Goal: Obtain resource: Obtain resource

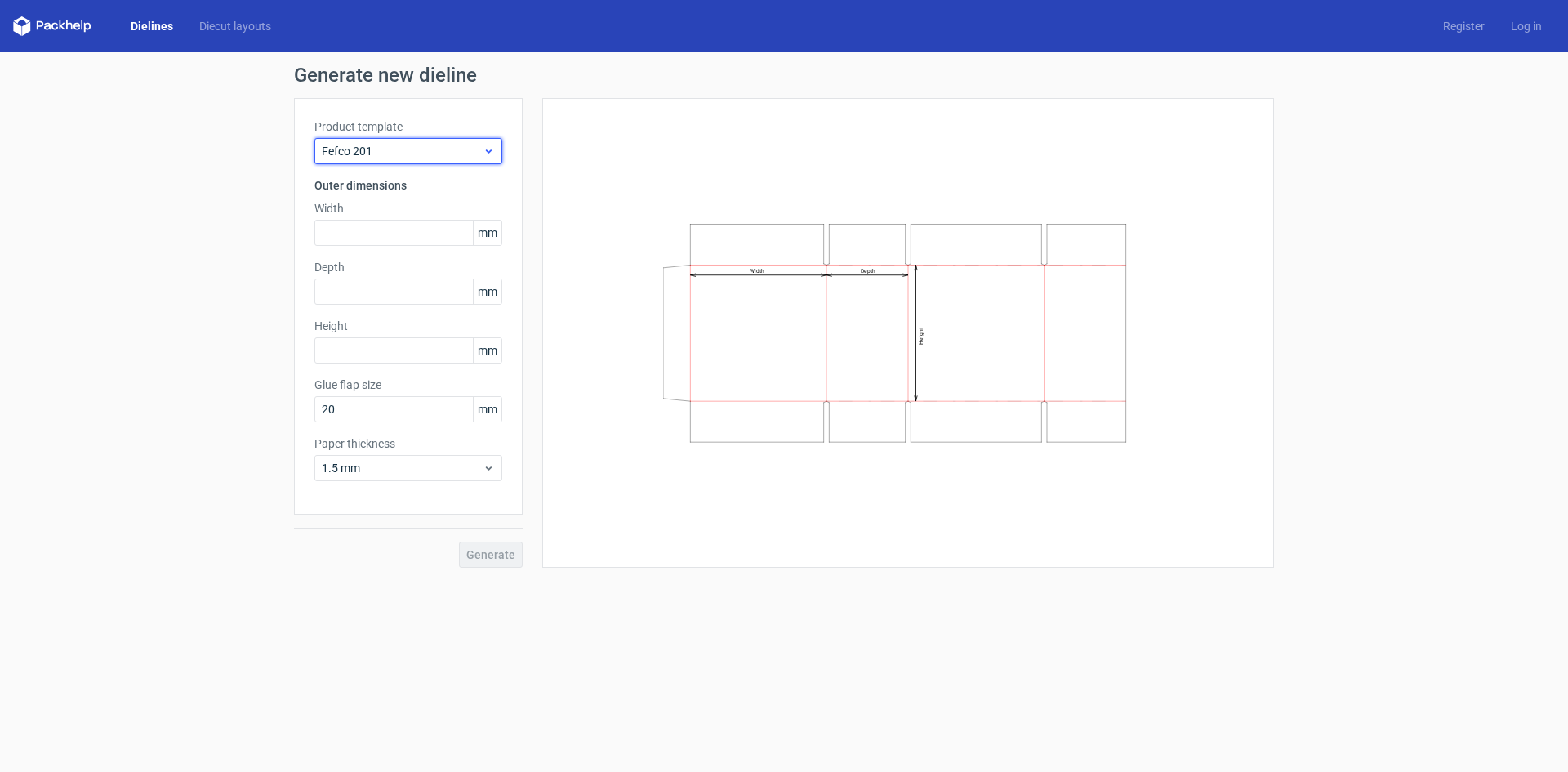
click at [482, 149] on span "Fefco 201" at bounding box center [403, 151] width 161 height 16
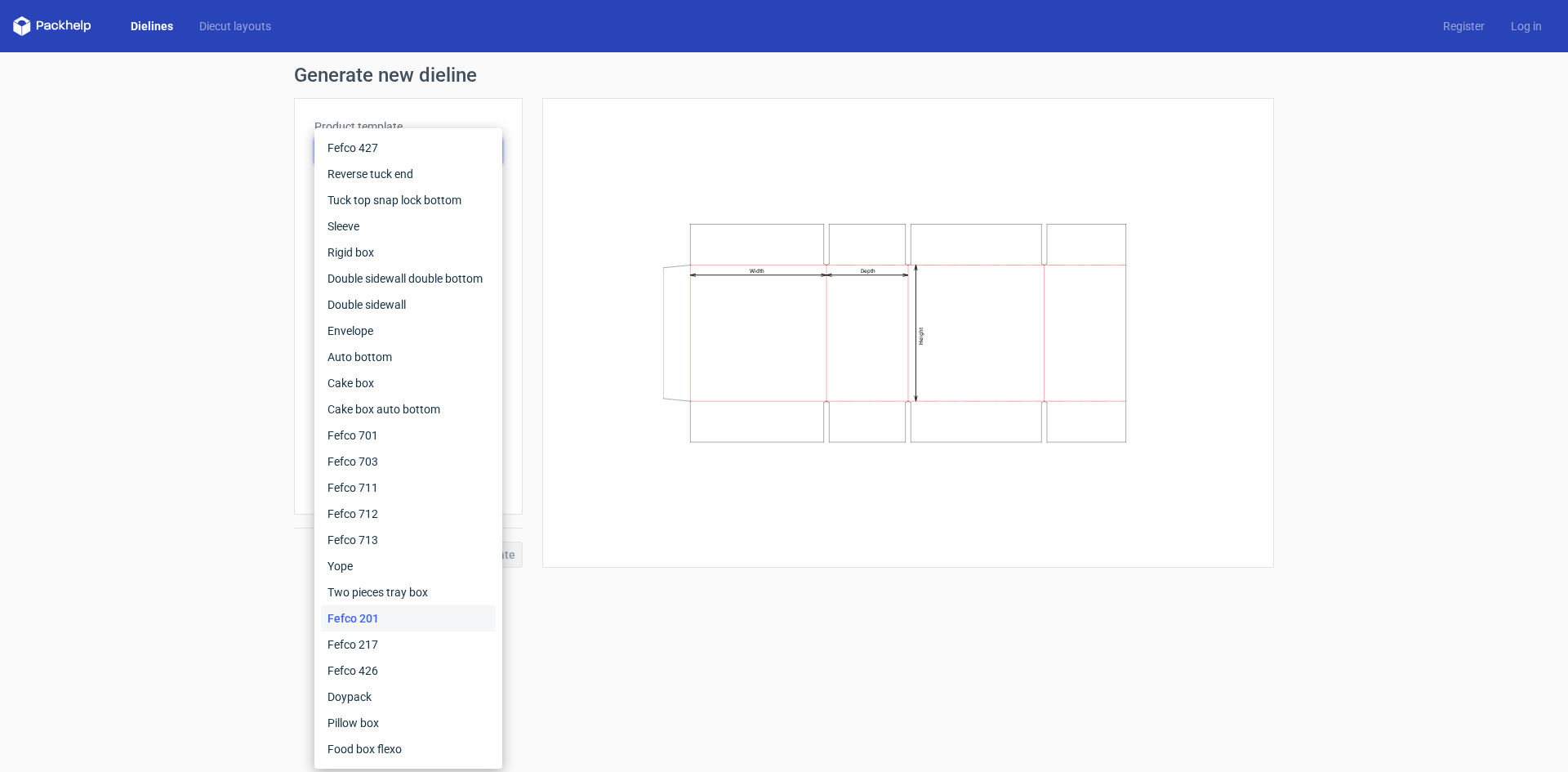
click at [361, 620] on div "Fefco 201" at bounding box center [408, 618] width 175 height 26
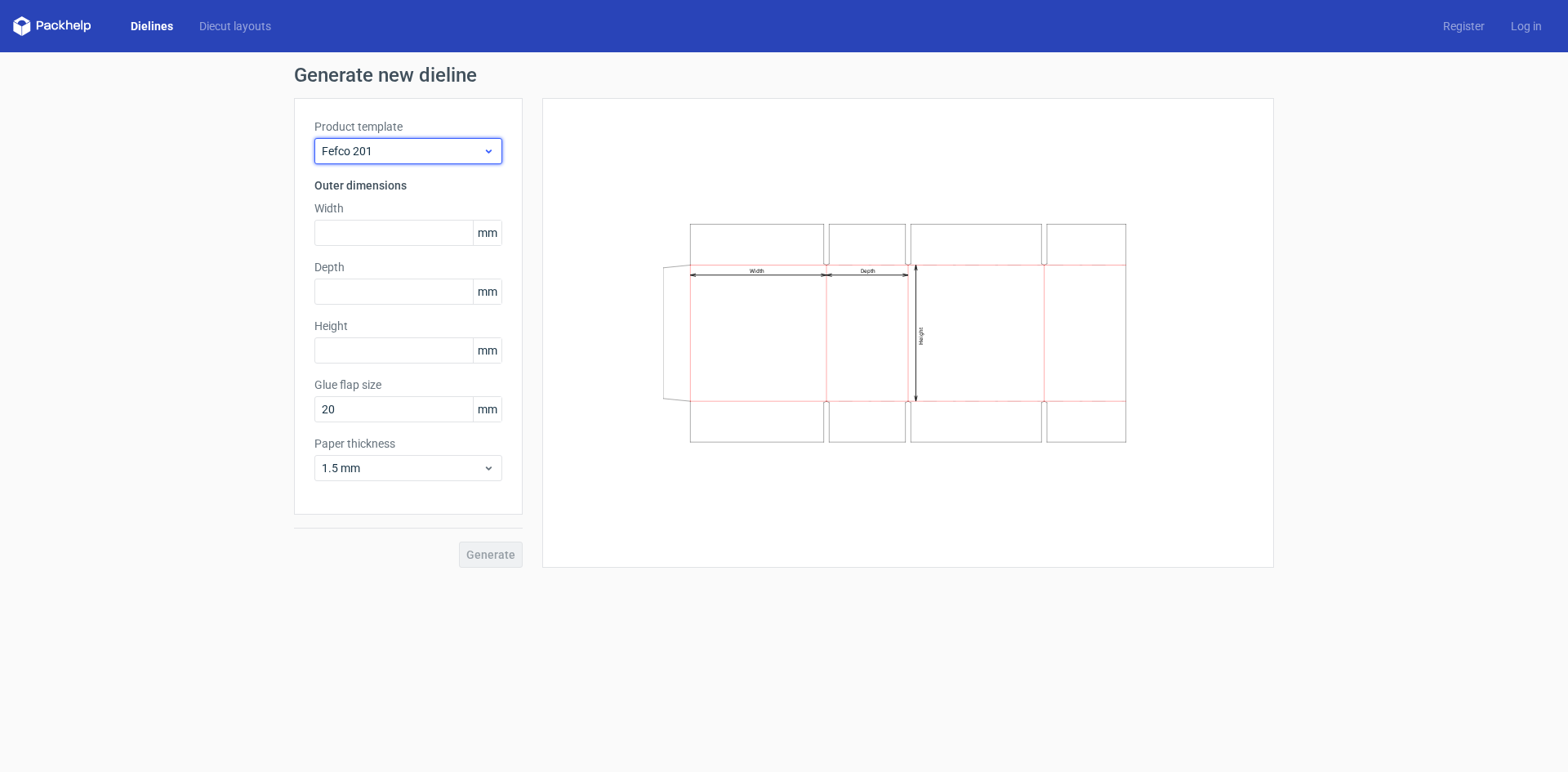
click at [478, 143] on span "Fefco 201" at bounding box center [403, 151] width 161 height 16
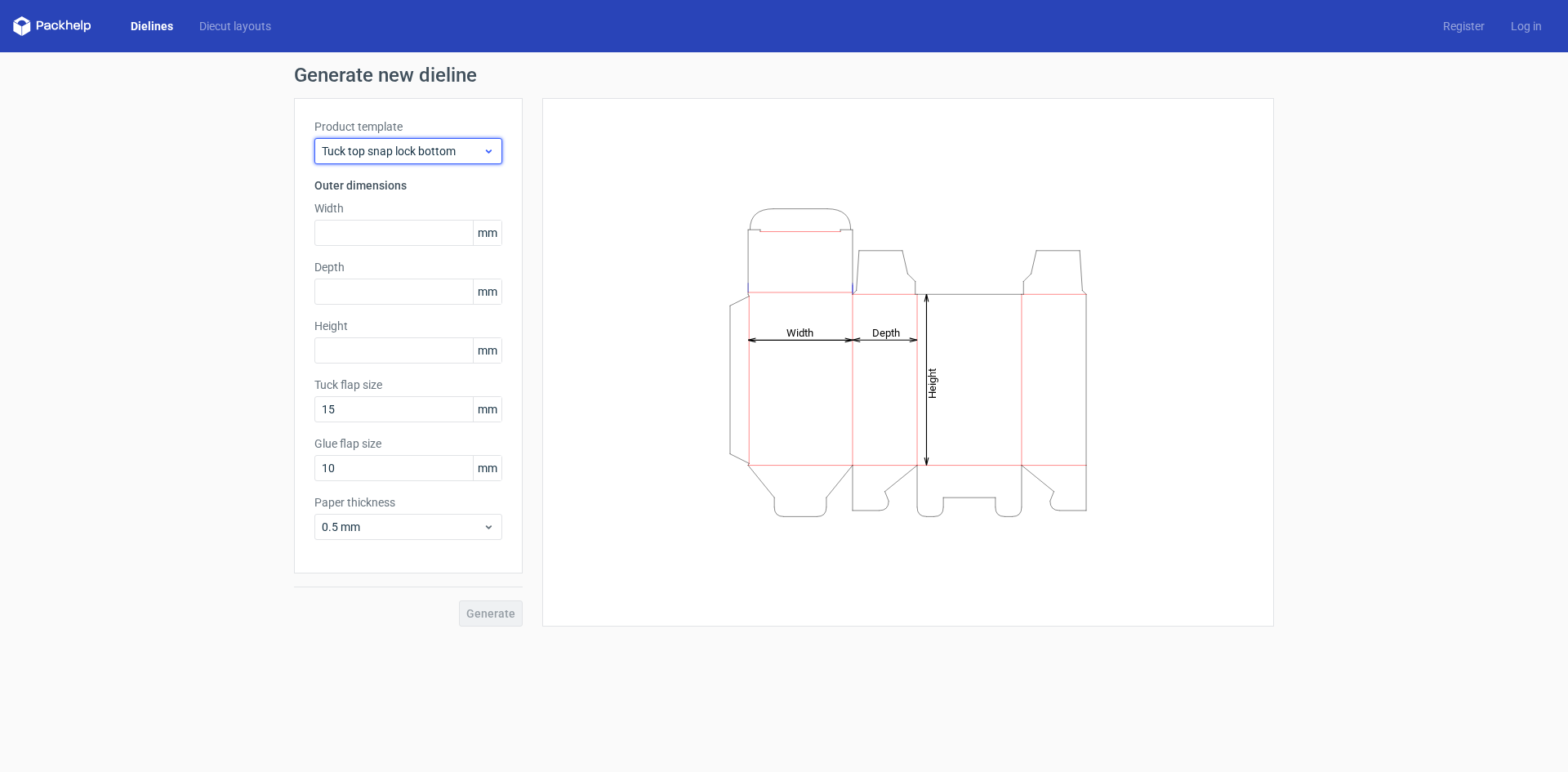
click at [496, 154] on div "Tuck top snap lock bottom" at bounding box center [408, 150] width 187 height 26
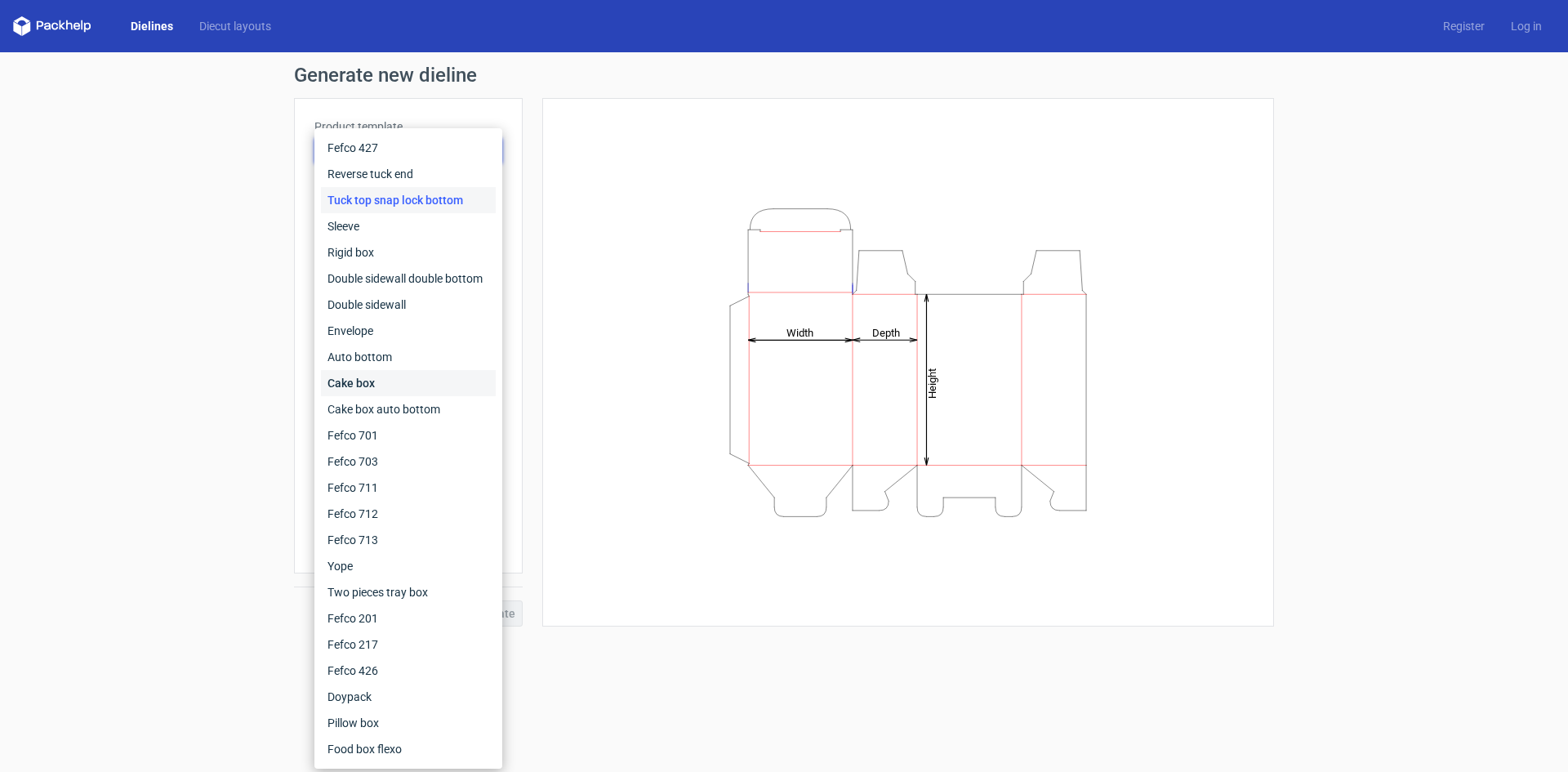
click at [424, 387] on div "Cake box" at bounding box center [408, 383] width 175 height 26
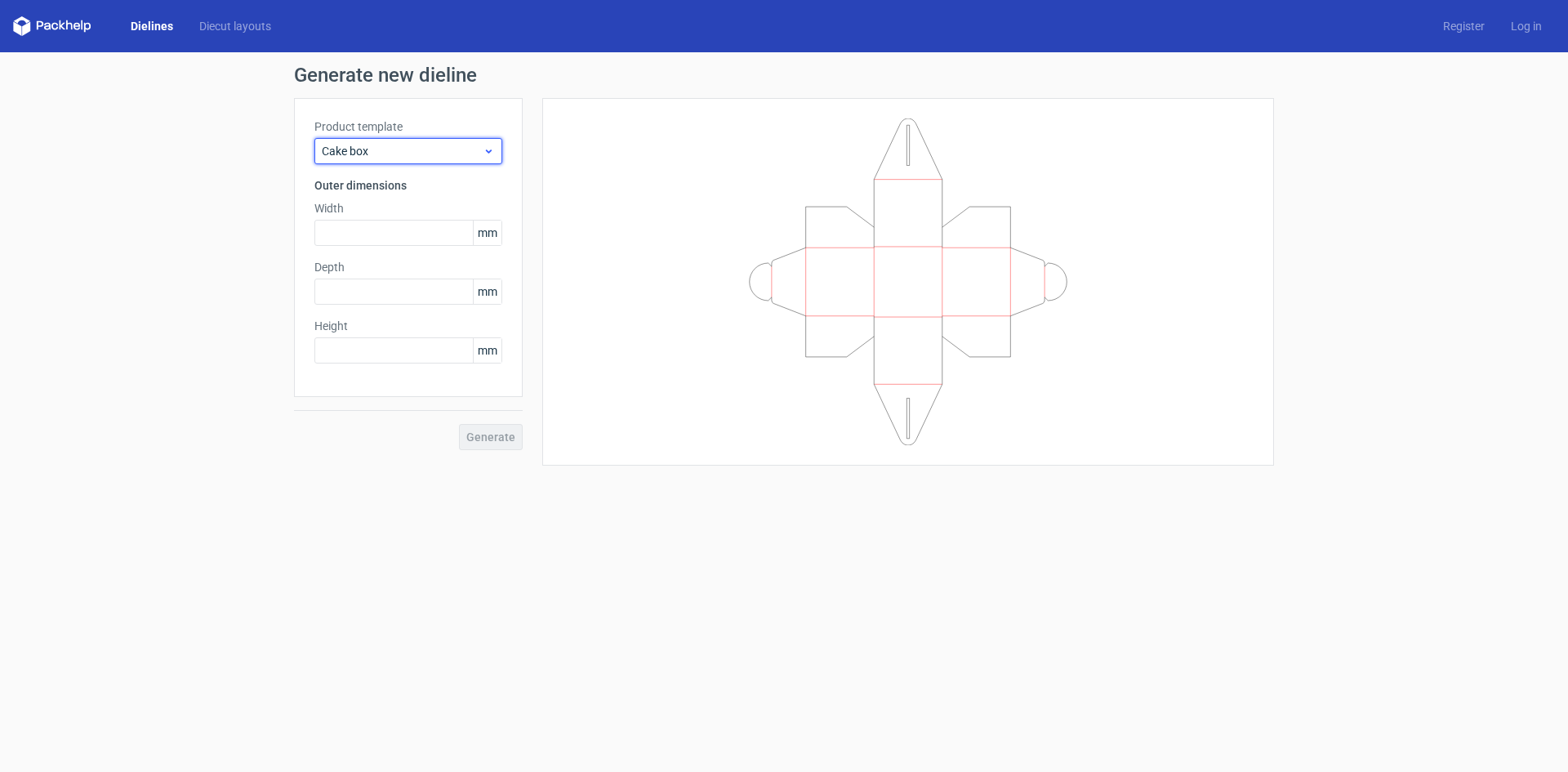
click at [490, 157] on icon at bounding box center [489, 151] width 12 height 13
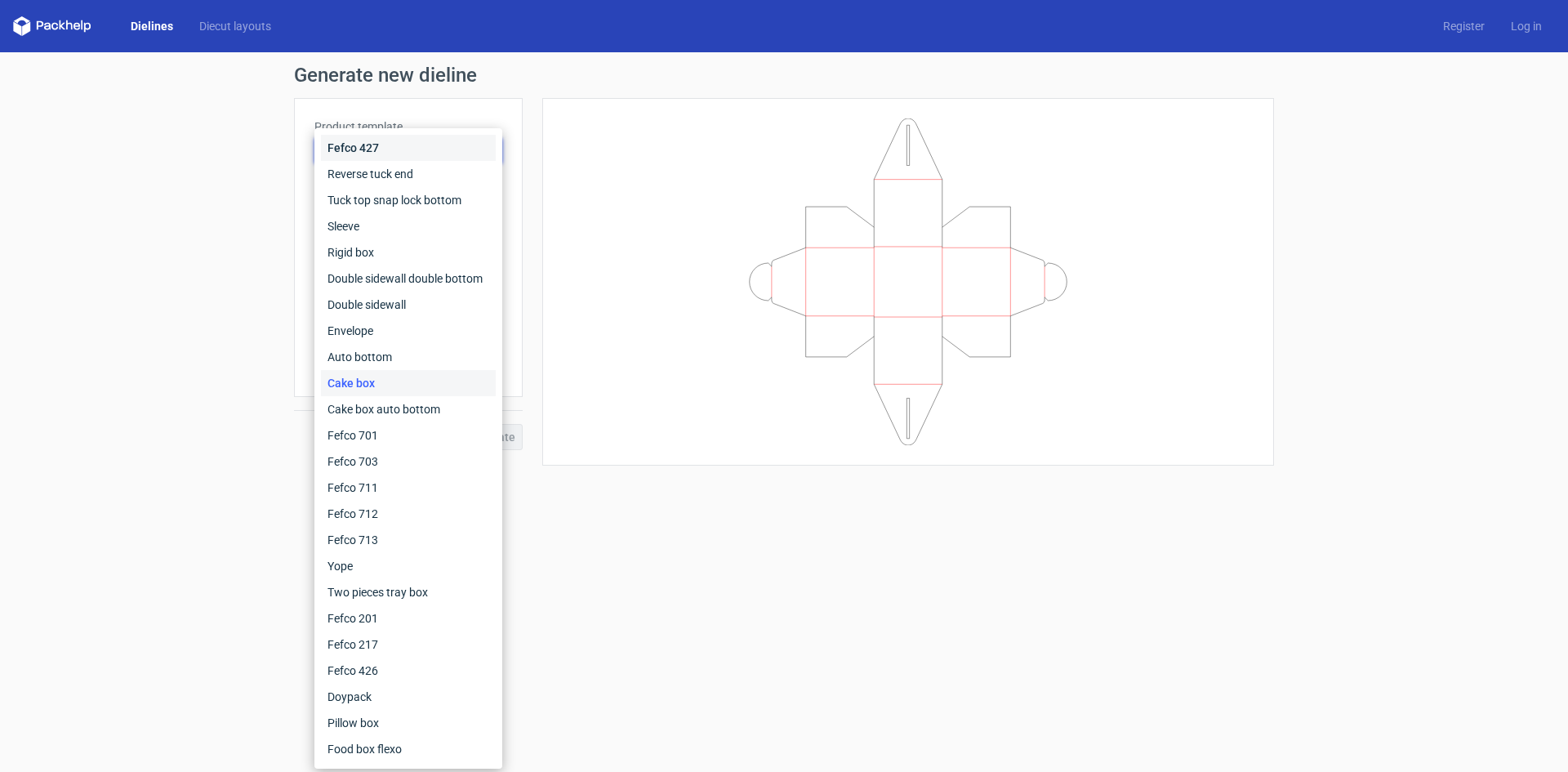
click at [399, 156] on div "Fefco 427" at bounding box center [408, 147] width 175 height 26
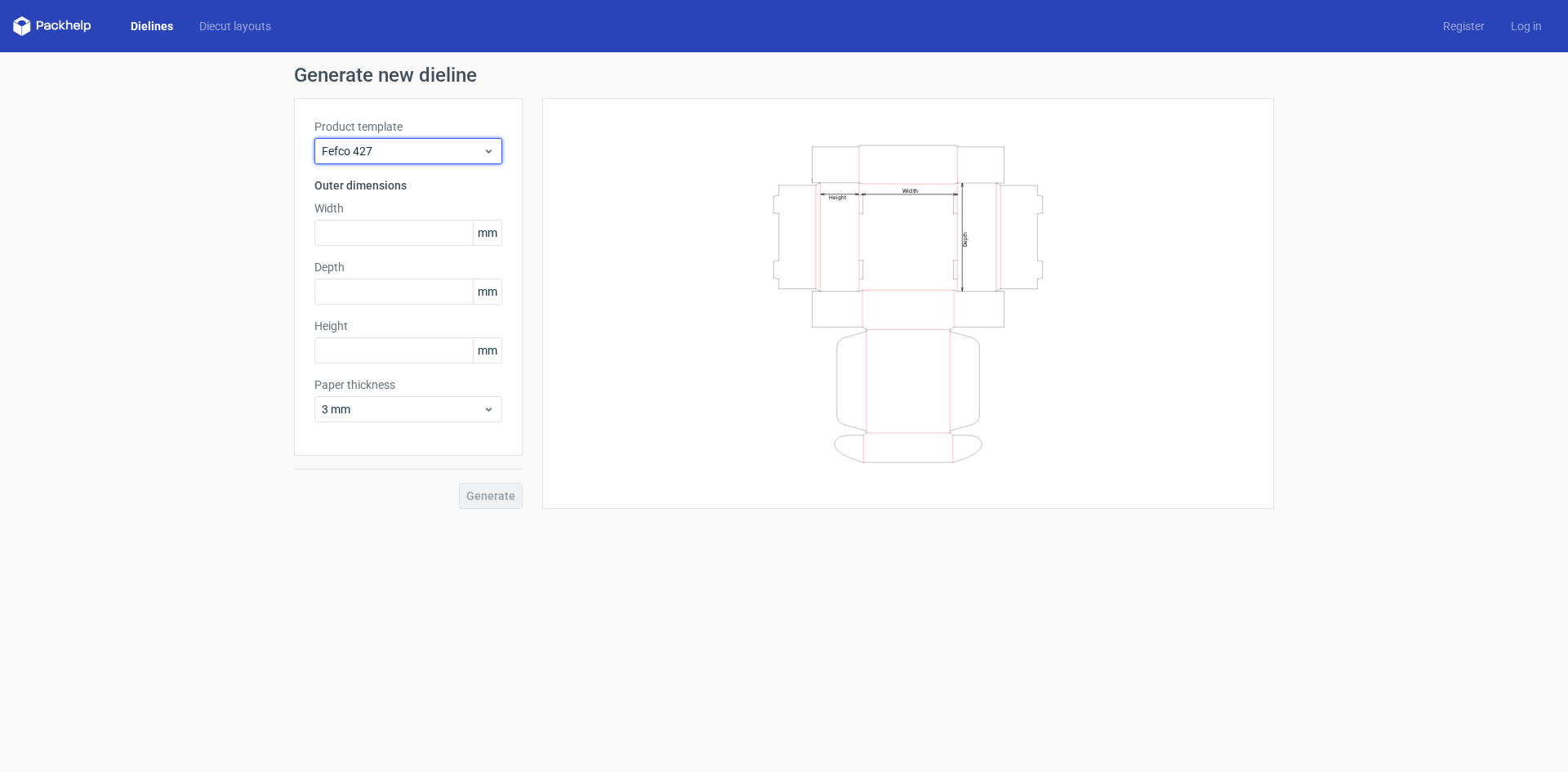
click at [399, 156] on span "Fefco 427" at bounding box center [403, 151] width 161 height 16
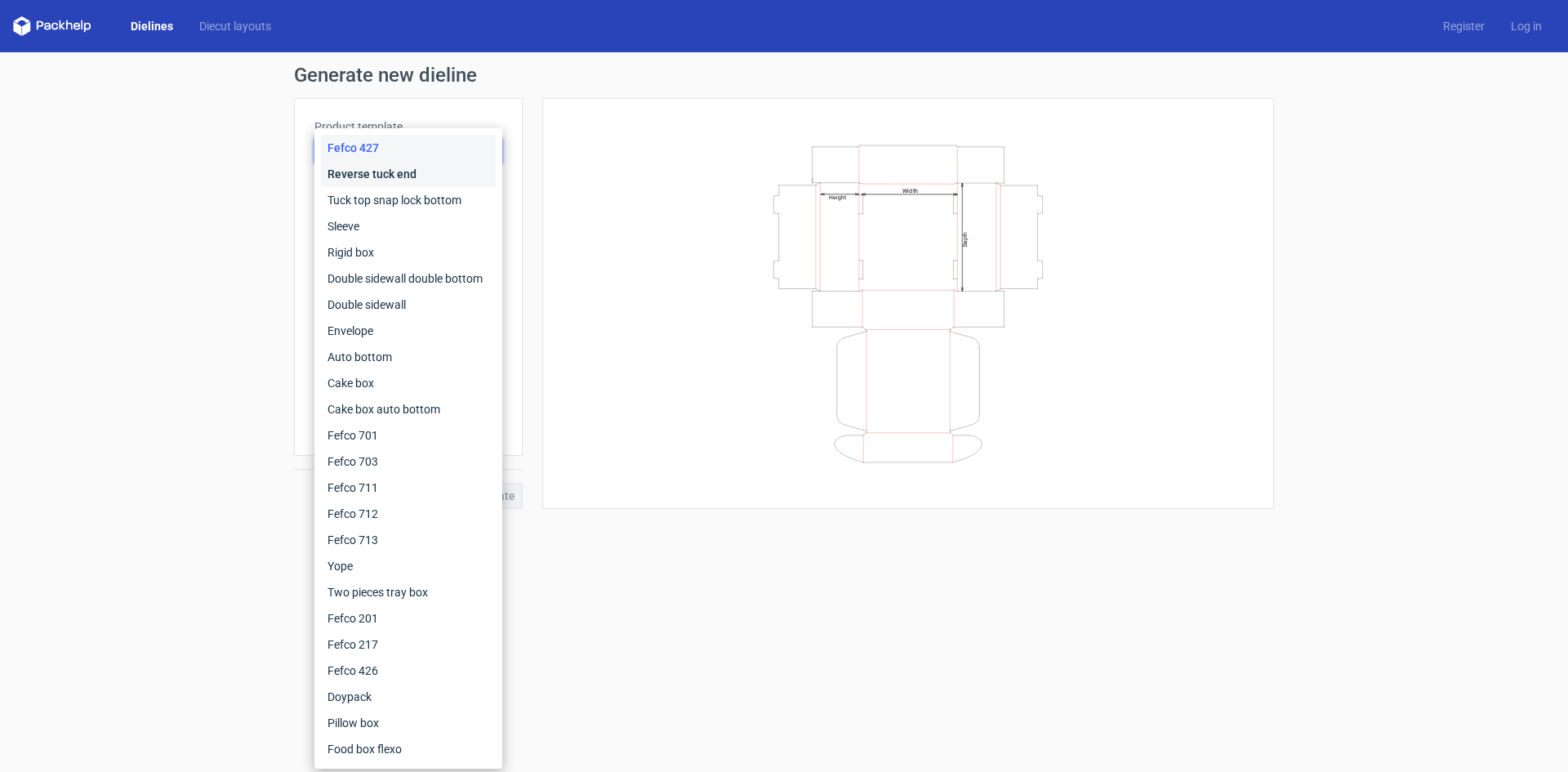
click at [391, 168] on div "Reverse tuck end" at bounding box center [408, 173] width 175 height 26
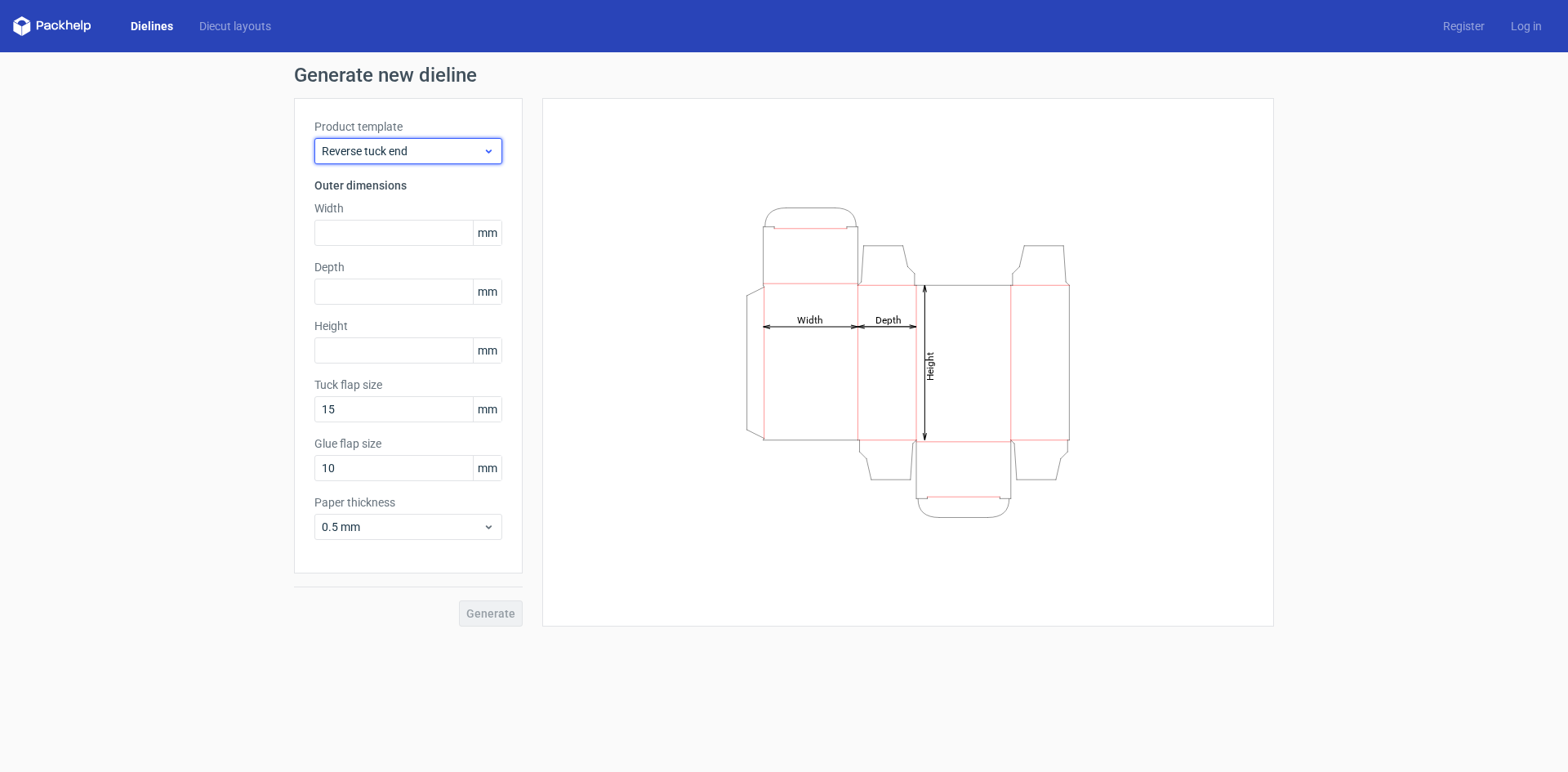
click at [397, 148] on span "Reverse tuck end" at bounding box center [403, 151] width 161 height 16
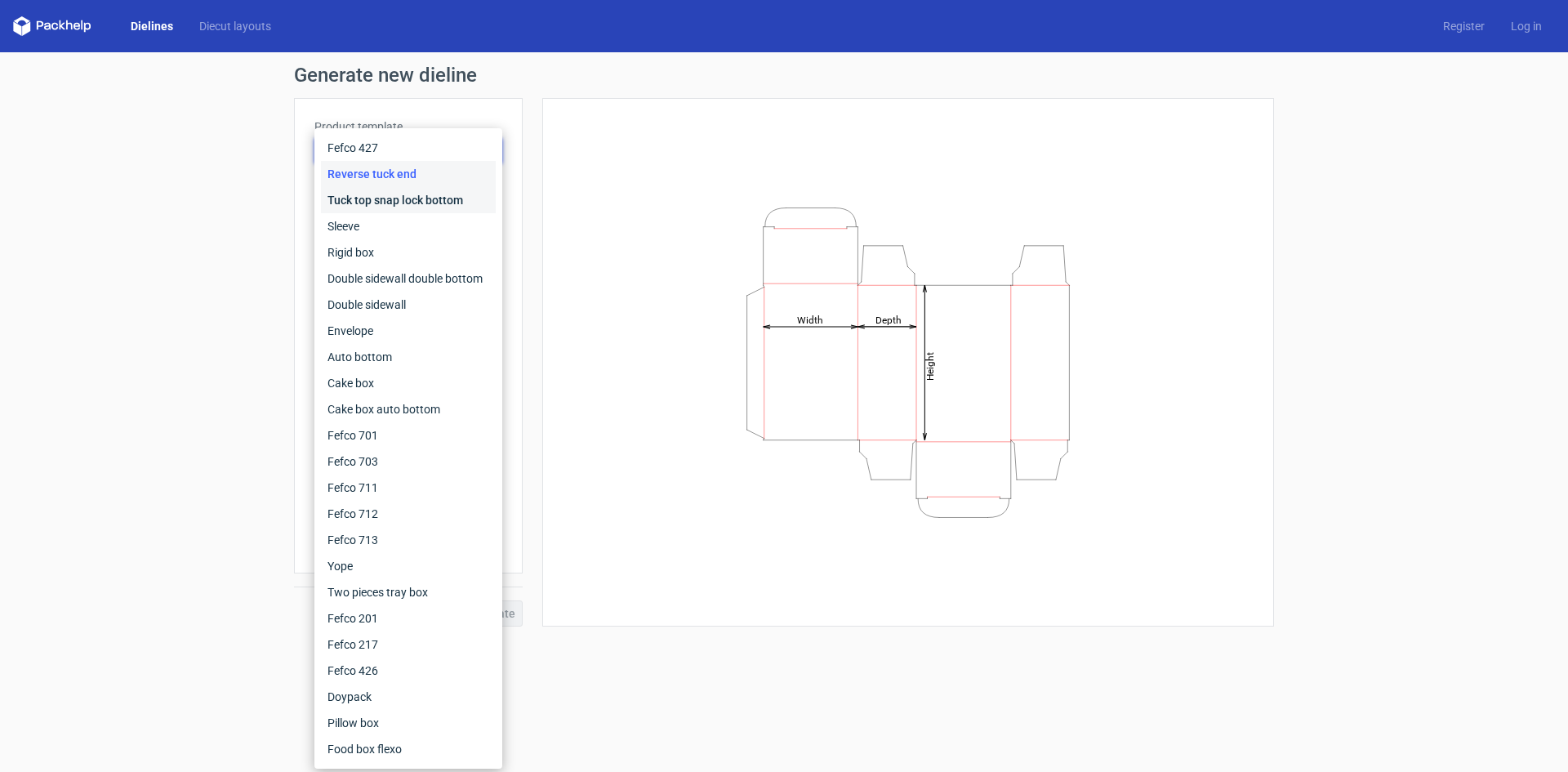
click at [376, 194] on div "Tuck top snap lock bottom" at bounding box center [408, 200] width 175 height 26
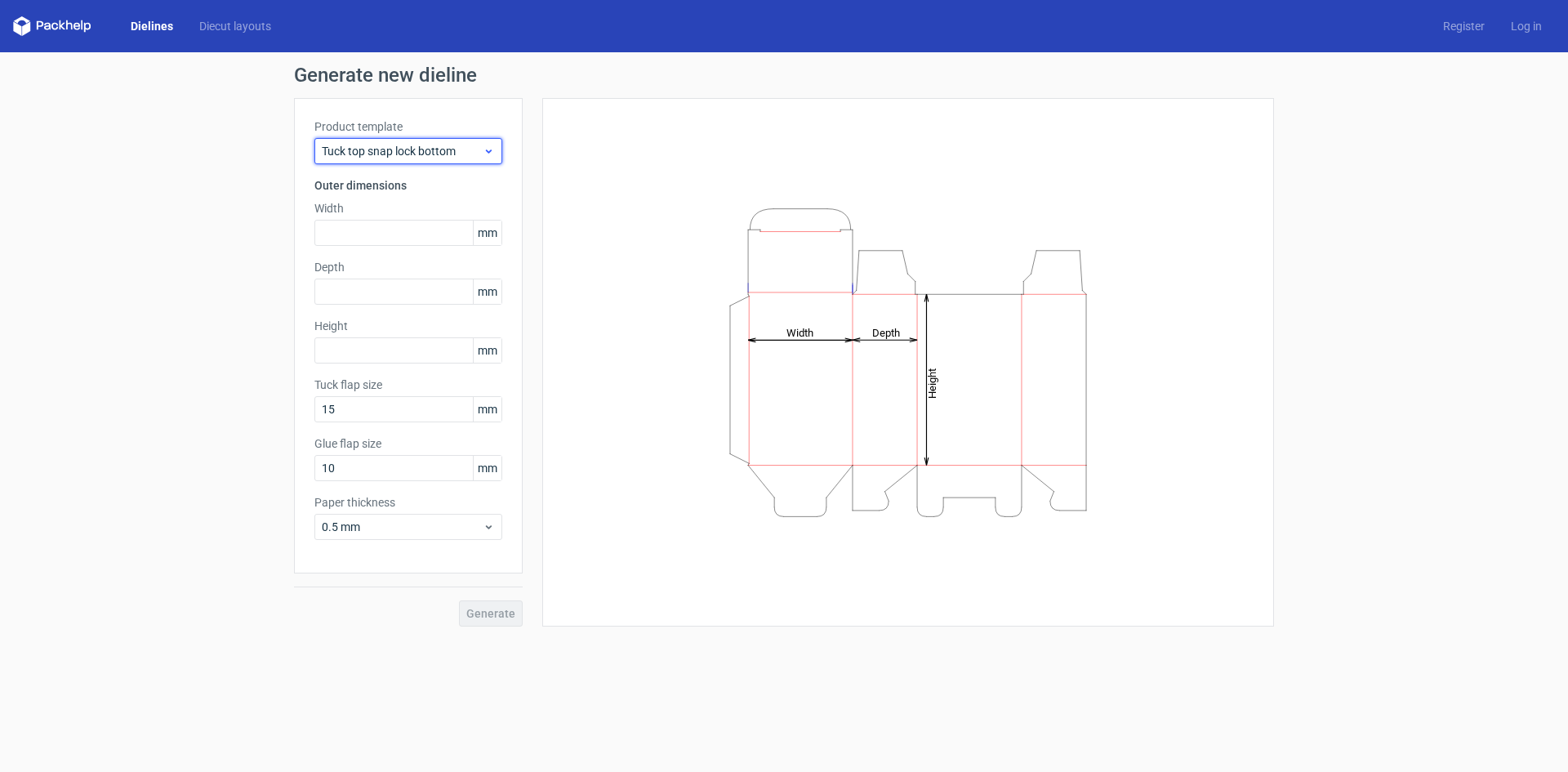
click at [410, 148] on span "Tuck top snap lock bottom" at bounding box center [403, 151] width 161 height 16
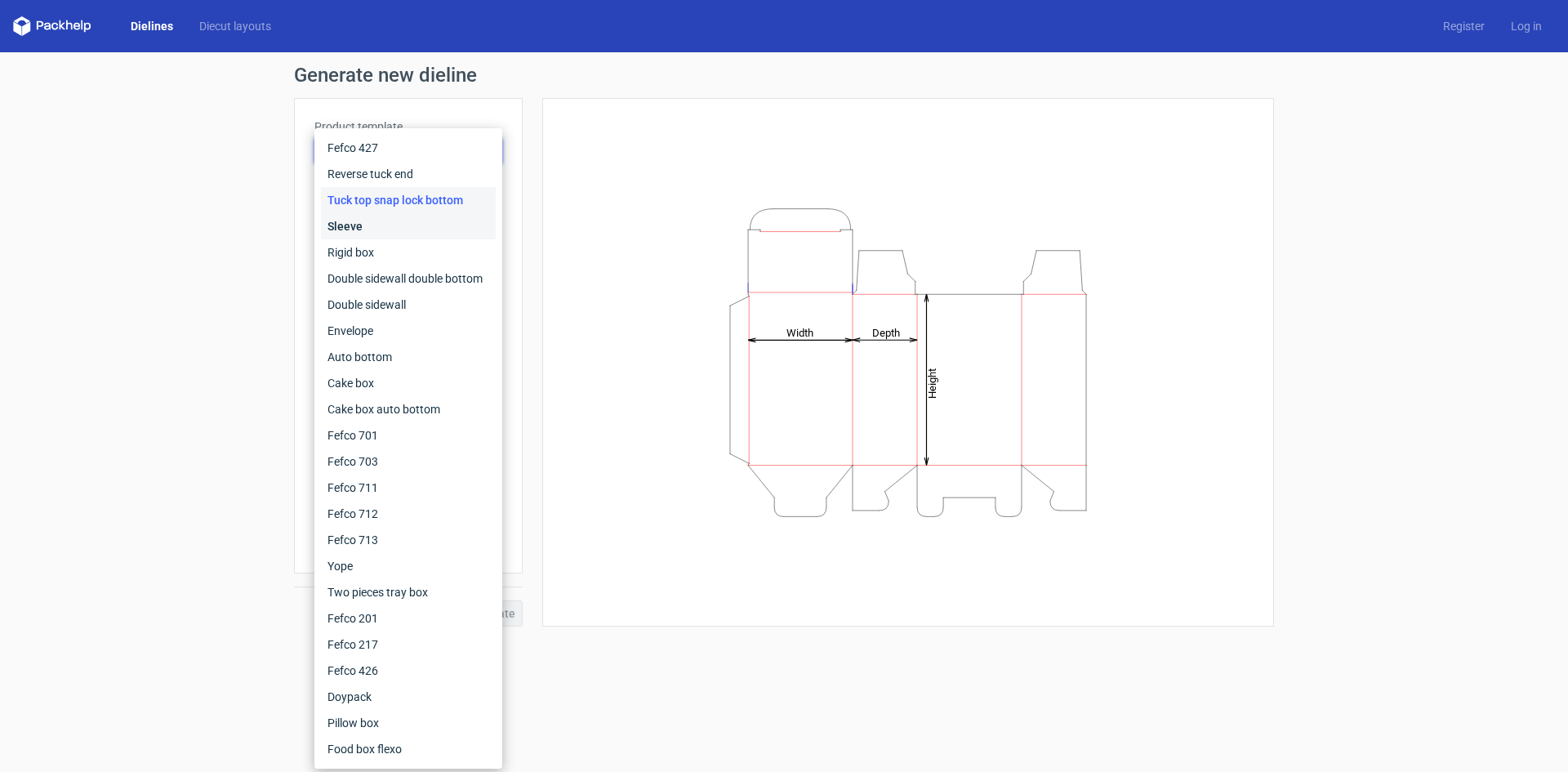
click at [356, 219] on div "Sleeve" at bounding box center [408, 226] width 175 height 26
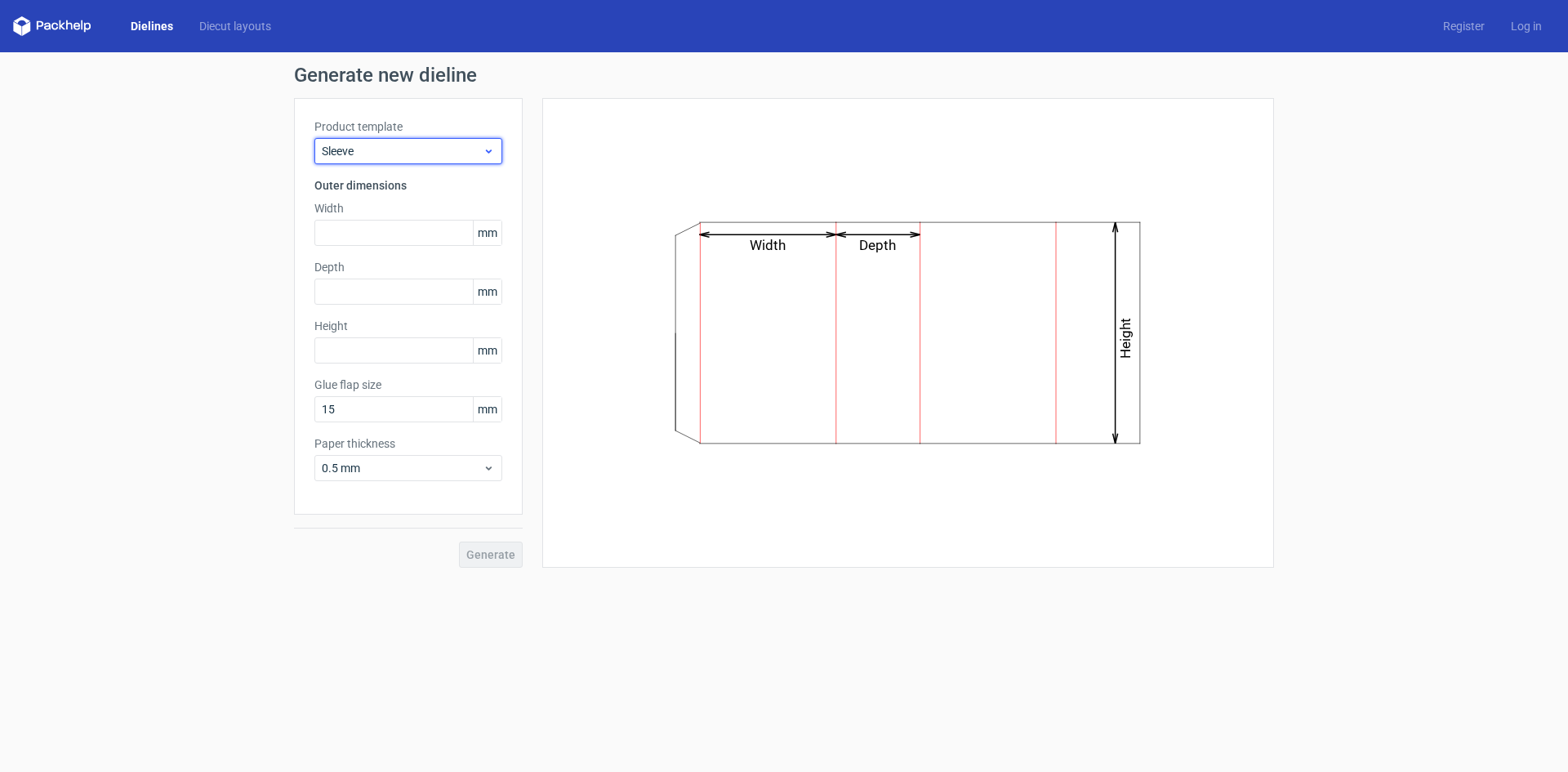
click at [437, 151] on span "Sleeve" at bounding box center [403, 151] width 161 height 16
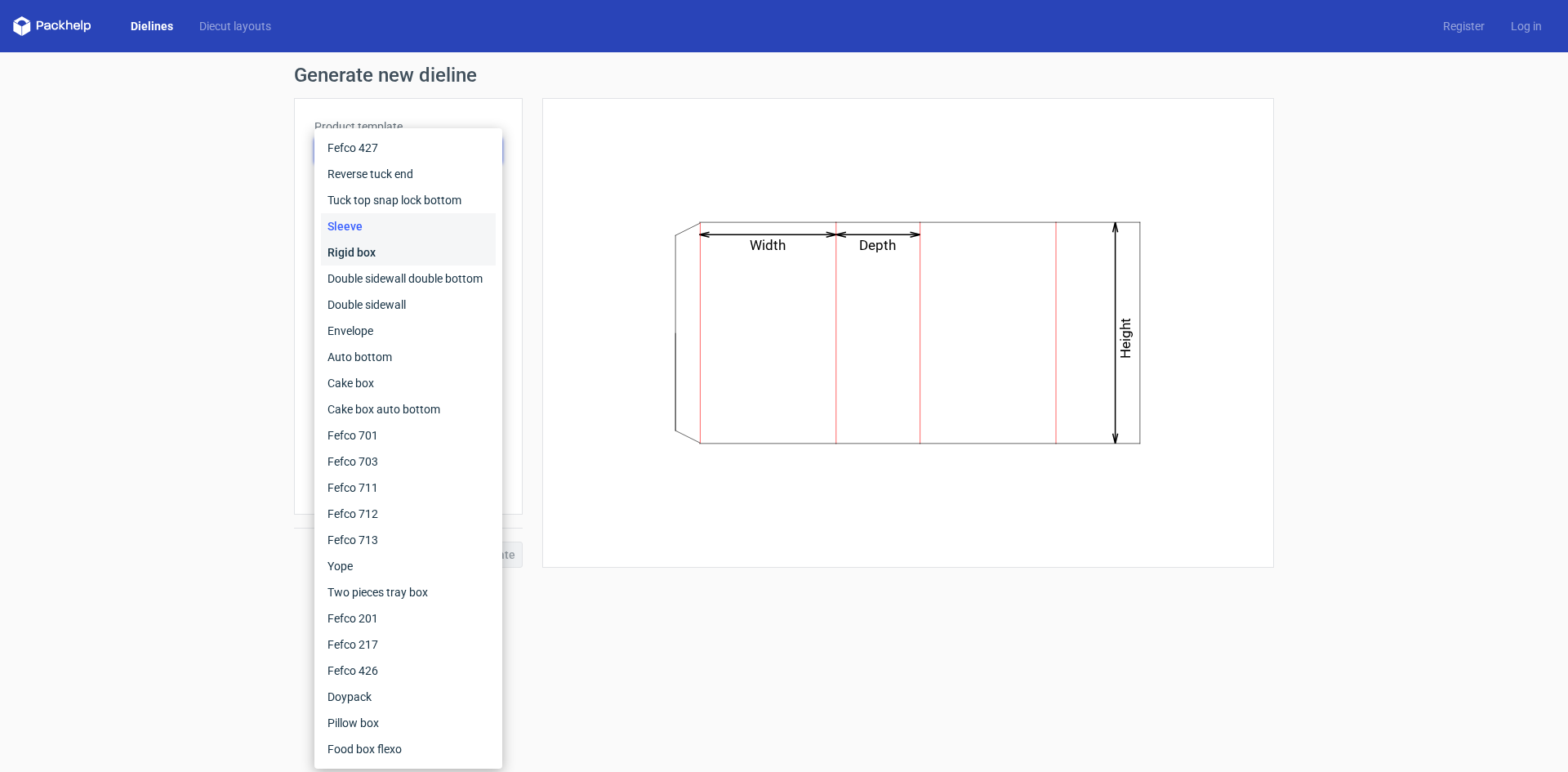
click at [348, 250] on div "Rigid box" at bounding box center [408, 252] width 175 height 26
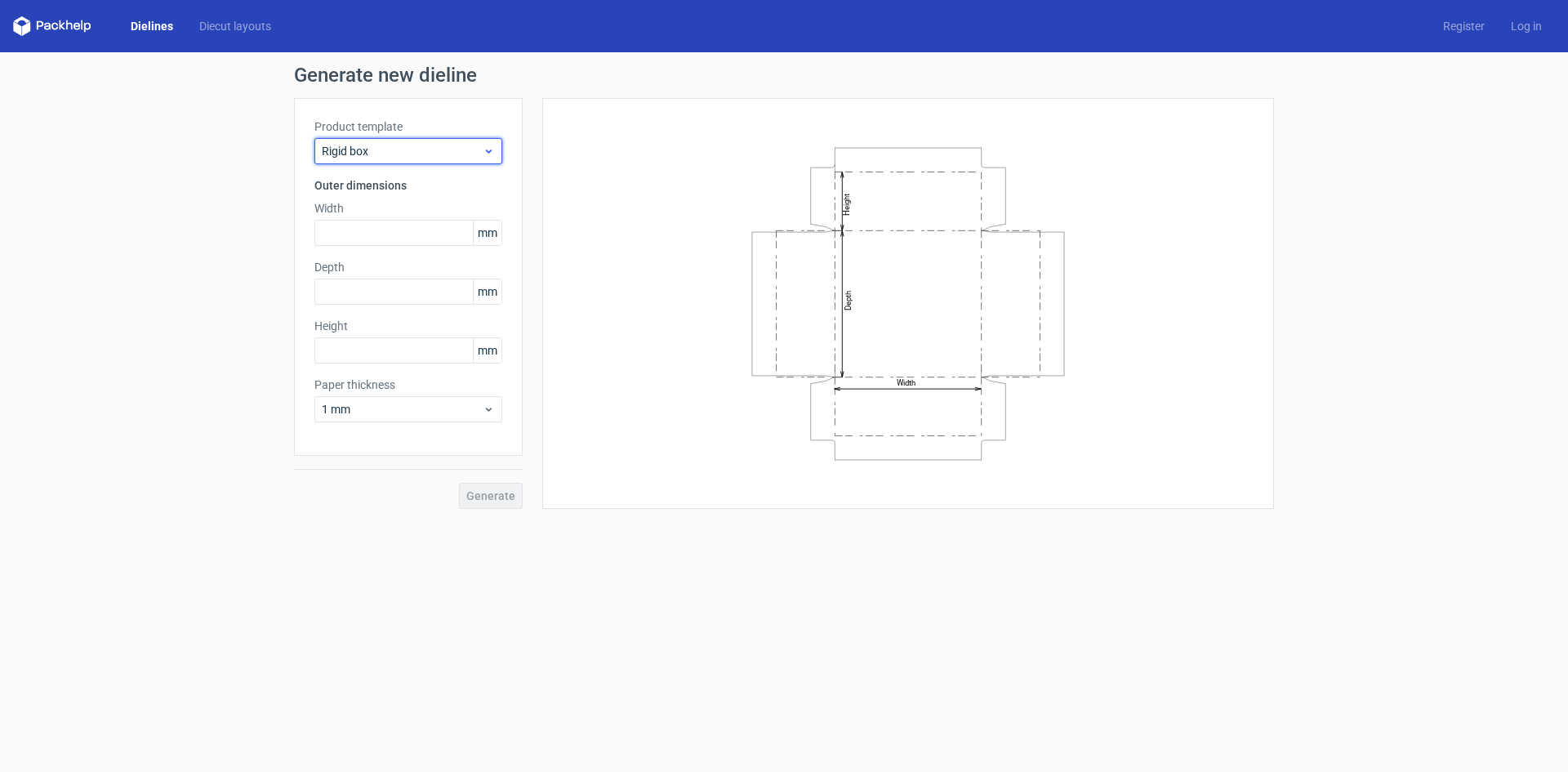
click at [401, 148] on span "Rigid box" at bounding box center [403, 151] width 161 height 16
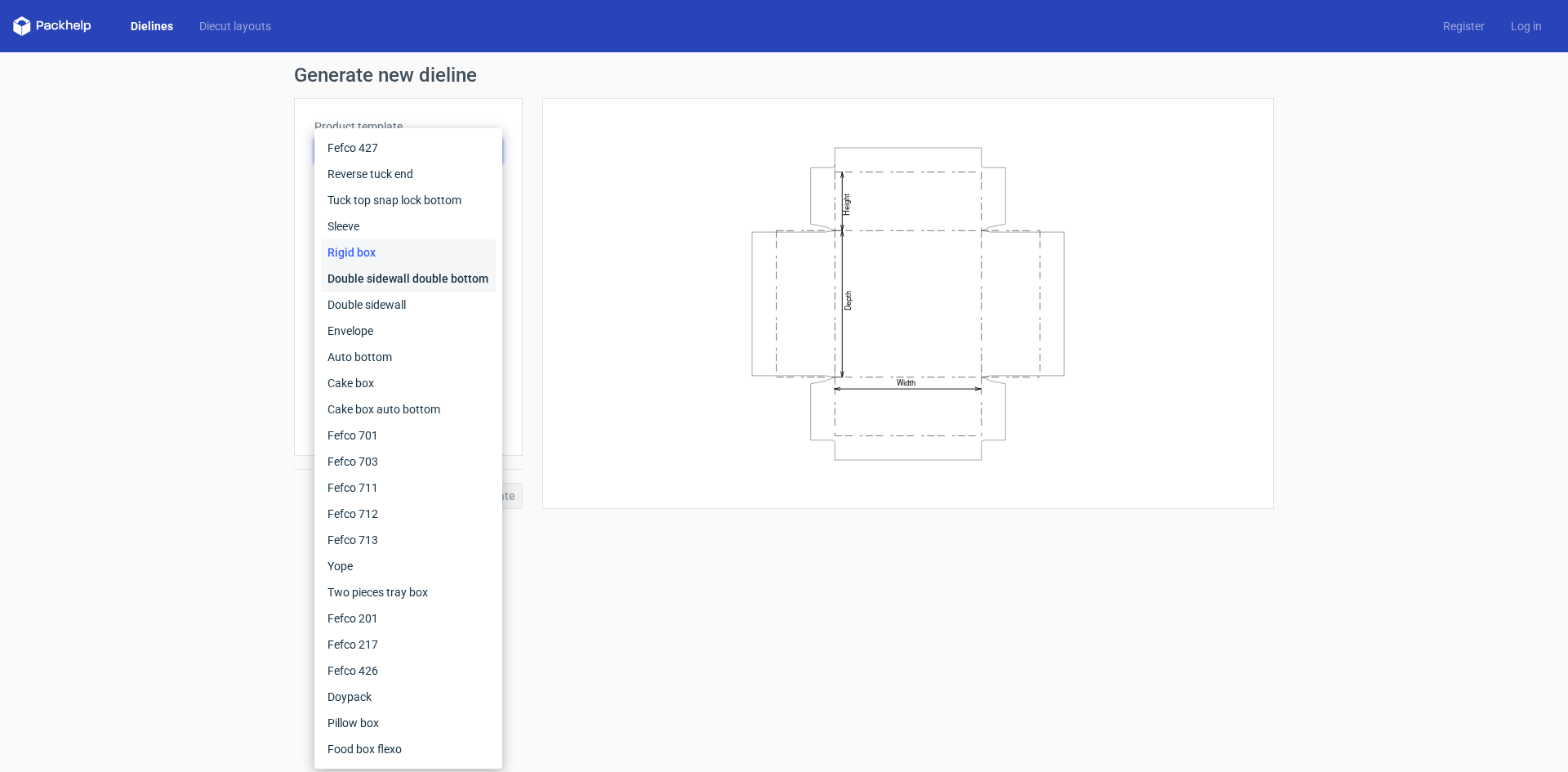
click at [371, 274] on div "Double sidewall double bottom" at bounding box center [408, 278] width 175 height 26
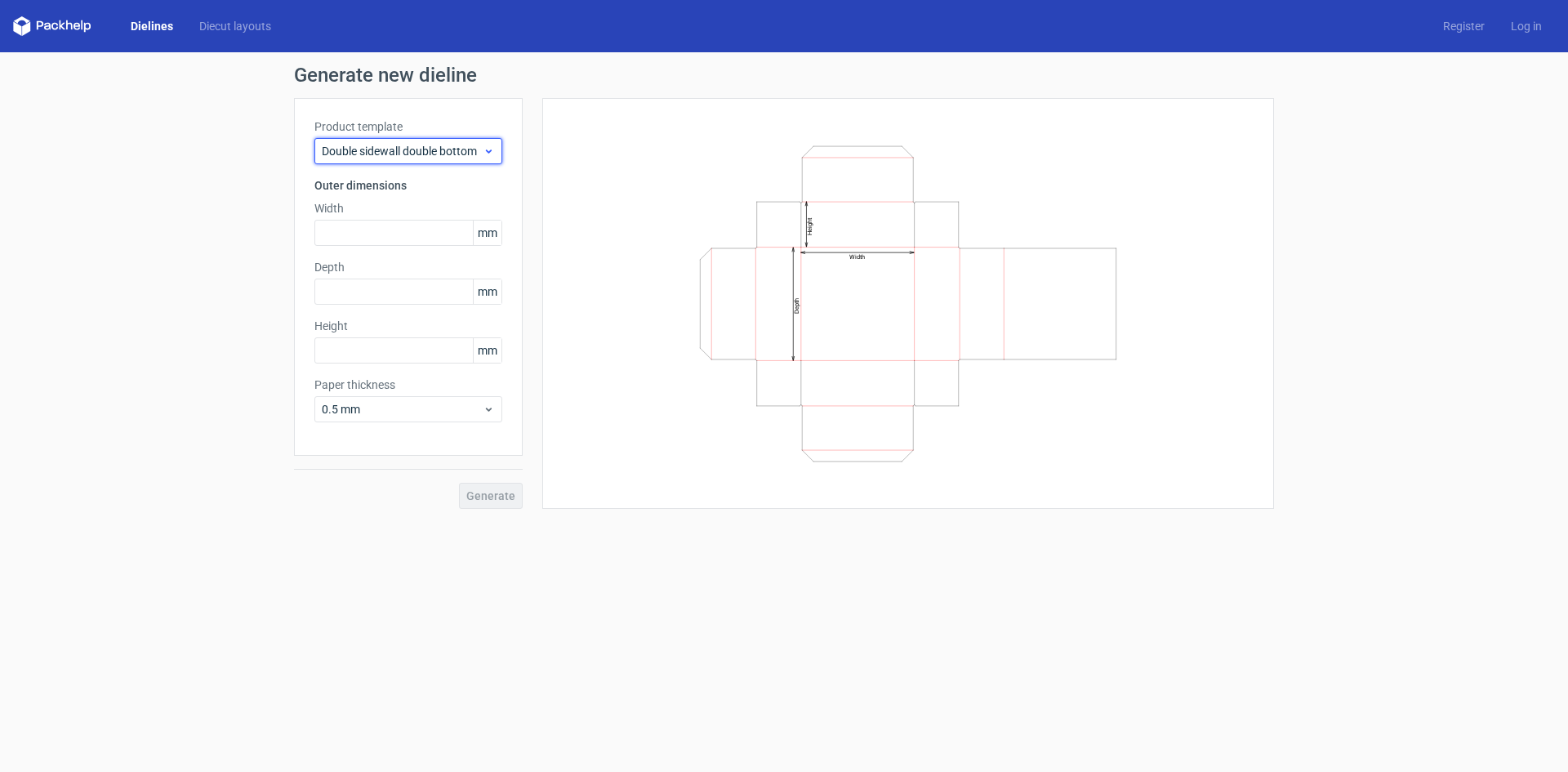
click at [398, 160] on div "Double sidewall double bottom" at bounding box center [408, 150] width 187 height 26
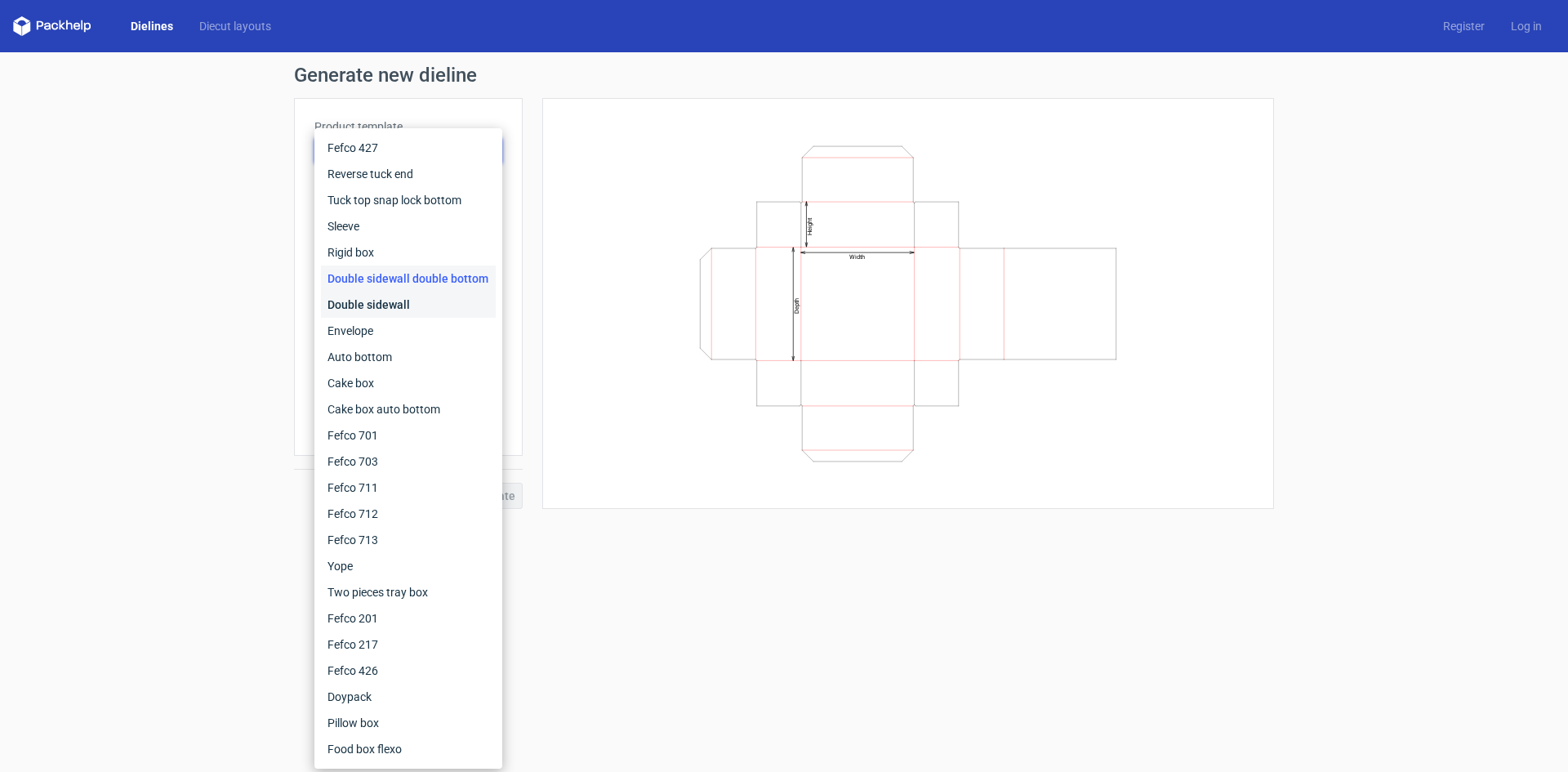
click at [366, 298] on div "Double sidewall" at bounding box center [408, 304] width 175 height 26
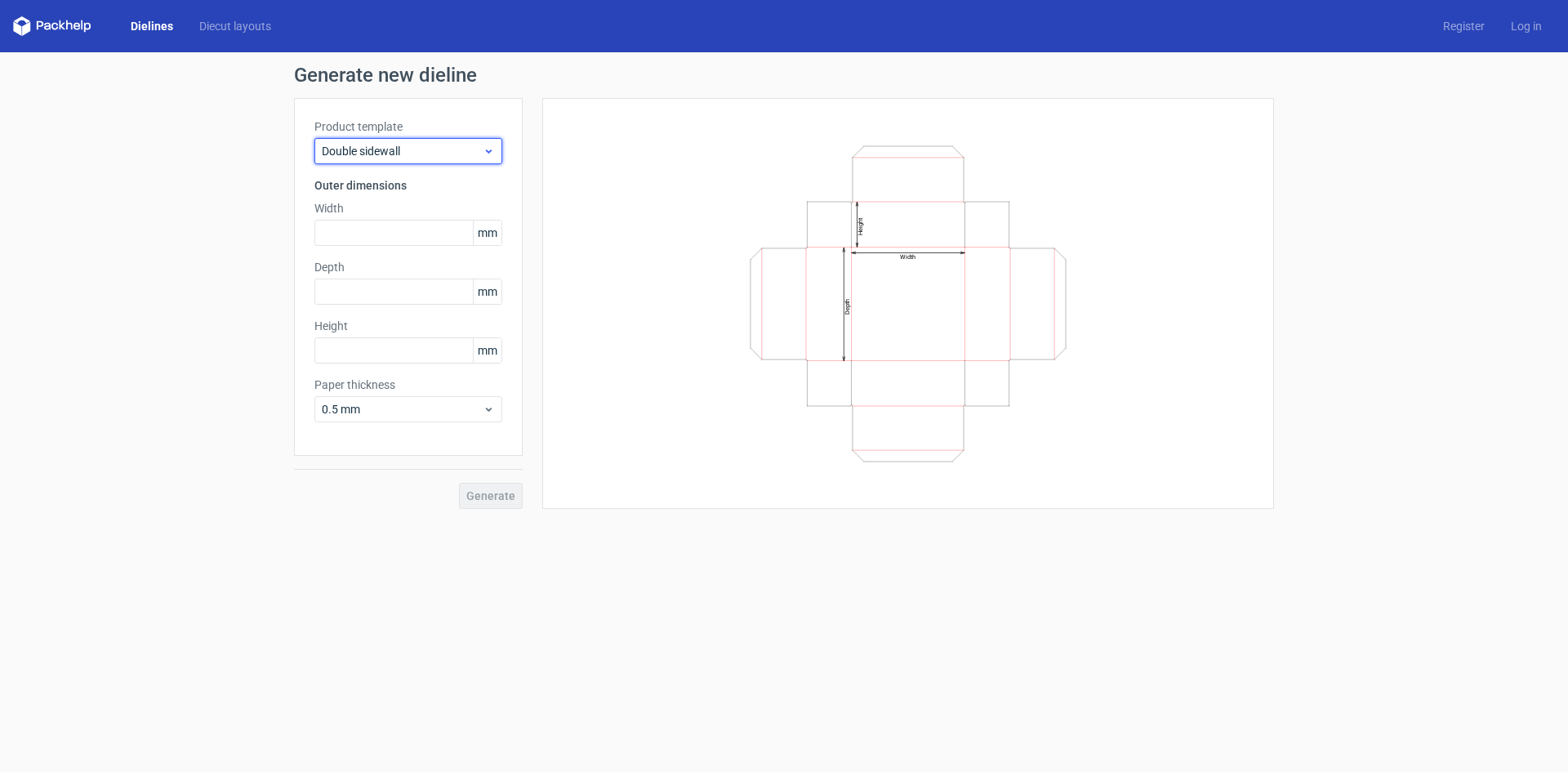
click at [401, 147] on span "Double sidewall" at bounding box center [403, 151] width 161 height 16
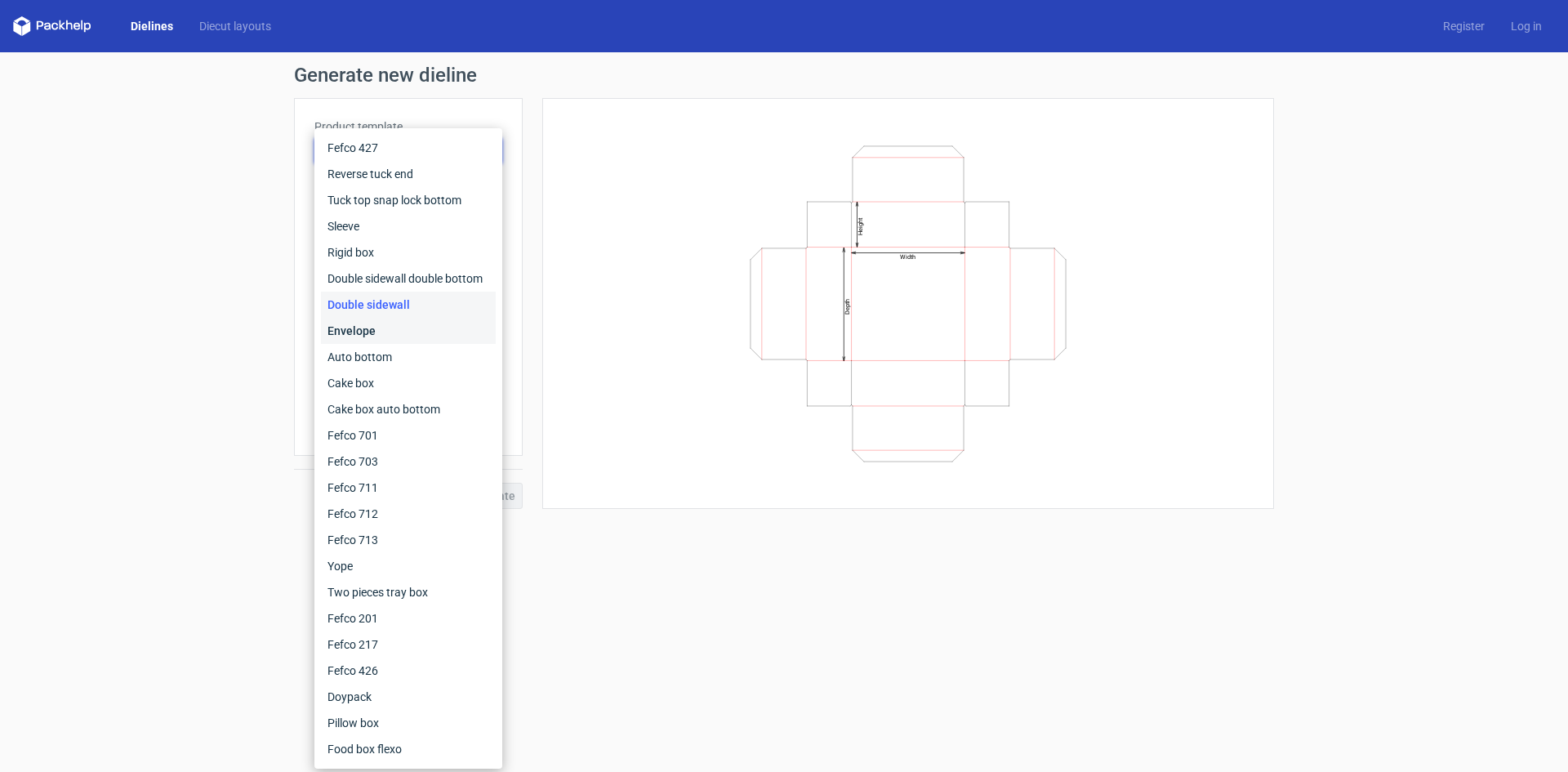
click at [361, 322] on div "Envelope" at bounding box center [408, 330] width 175 height 26
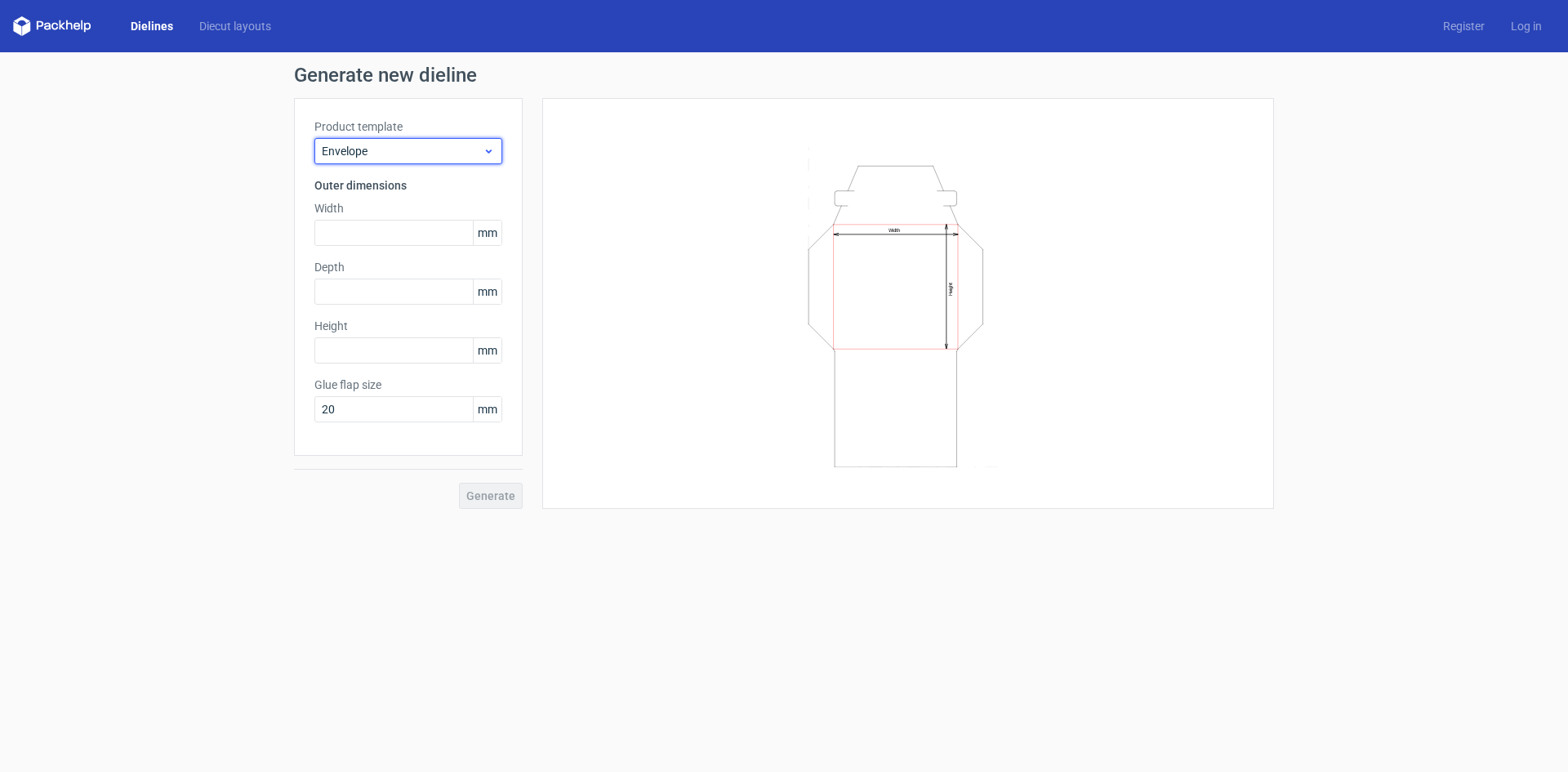
click at [400, 152] on span "Envelope" at bounding box center [403, 151] width 161 height 16
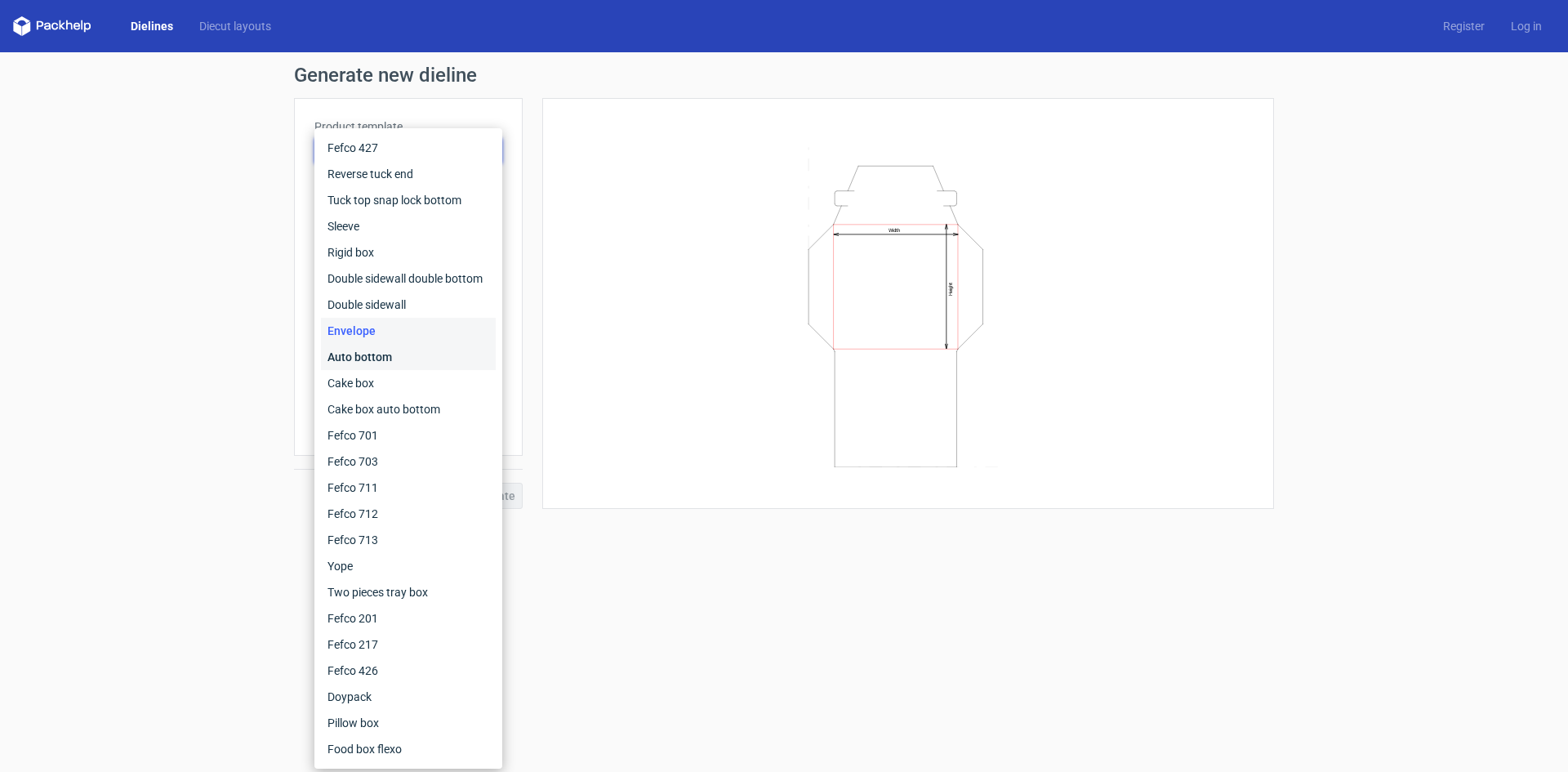
click at [367, 363] on div "Auto bottom" at bounding box center [408, 357] width 175 height 26
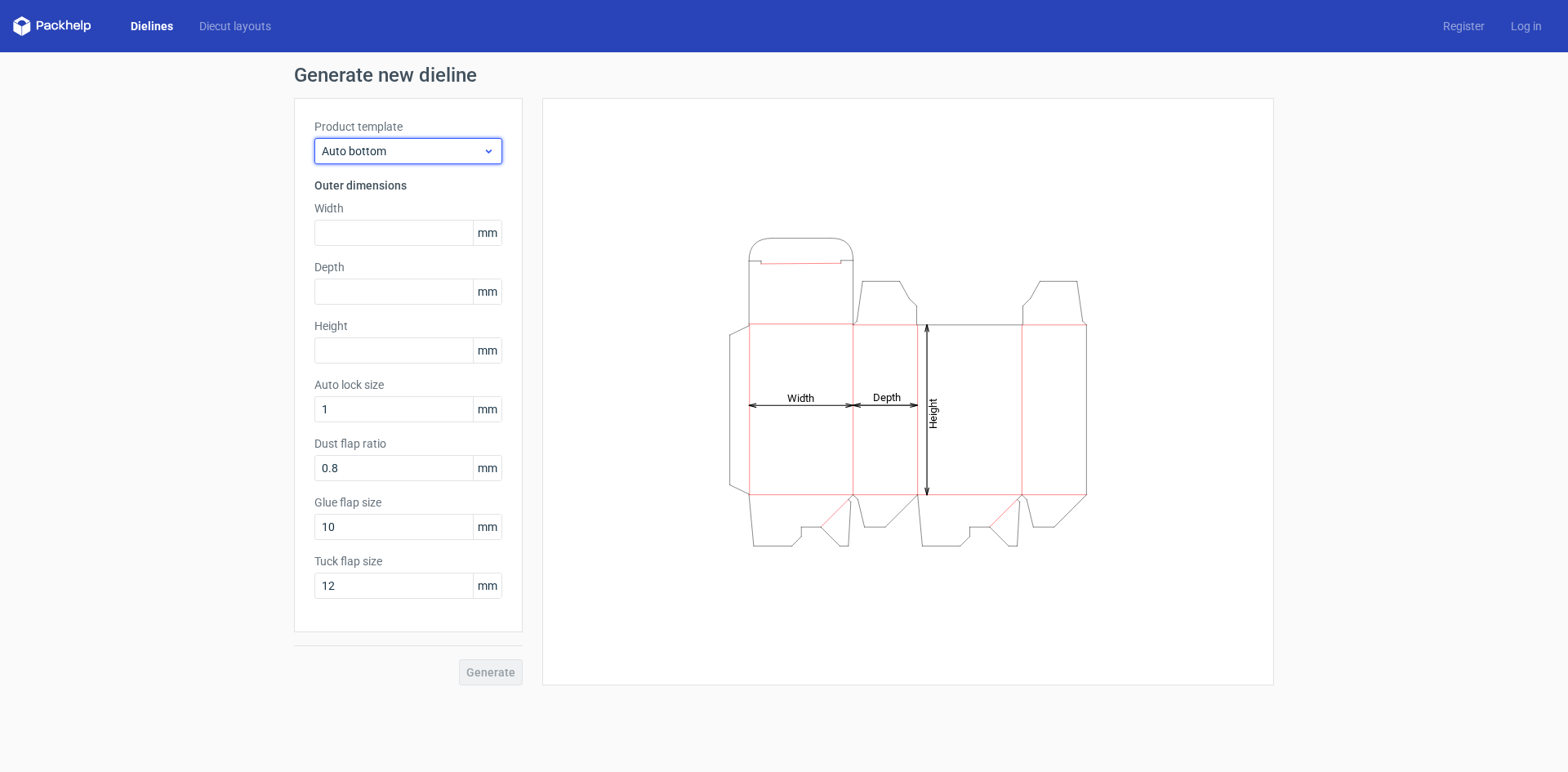
click at [399, 144] on span "Auto bottom" at bounding box center [403, 151] width 161 height 16
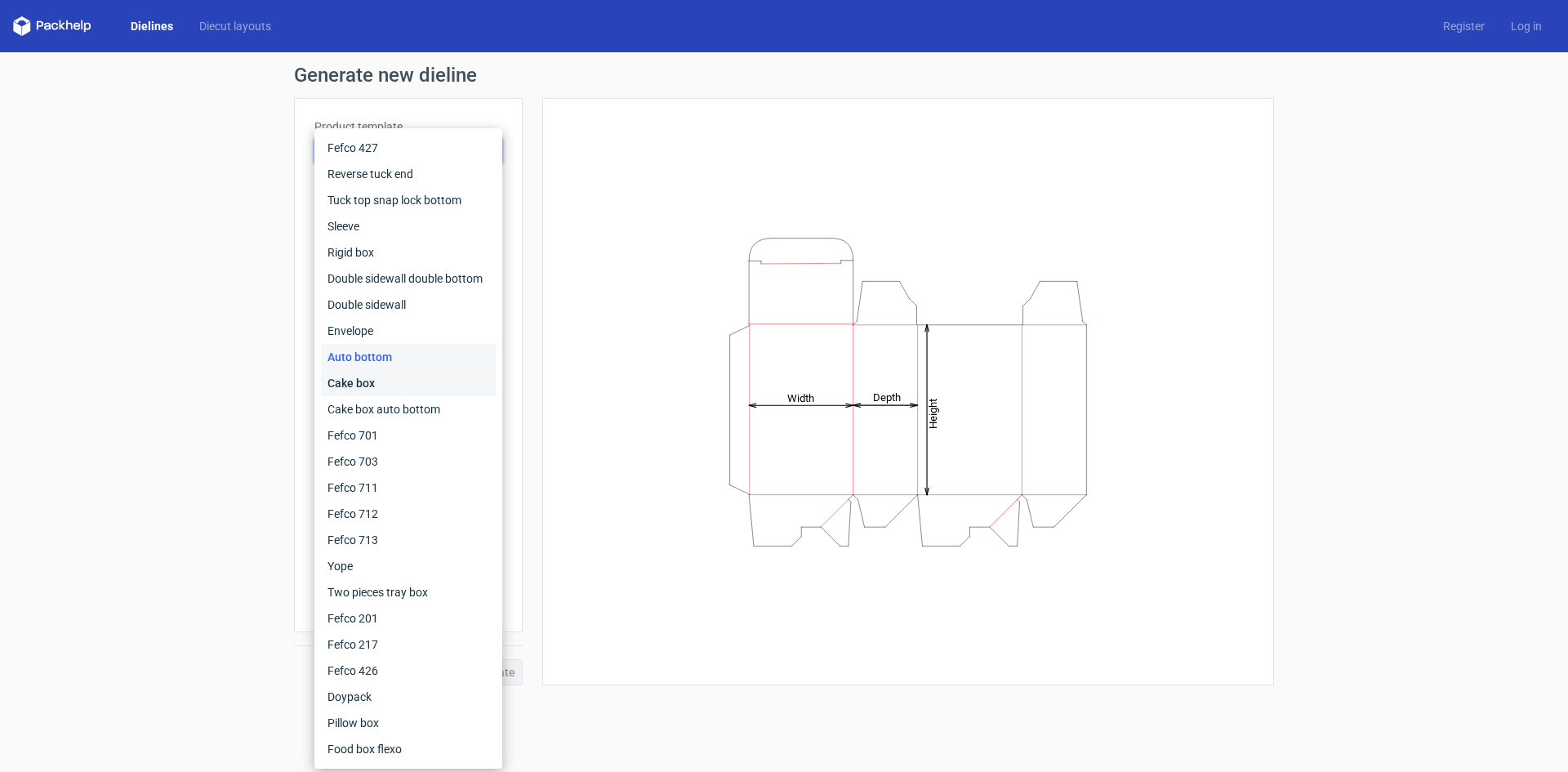
click at [361, 392] on div "Cake box" at bounding box center [408, 383] width 175 height 26
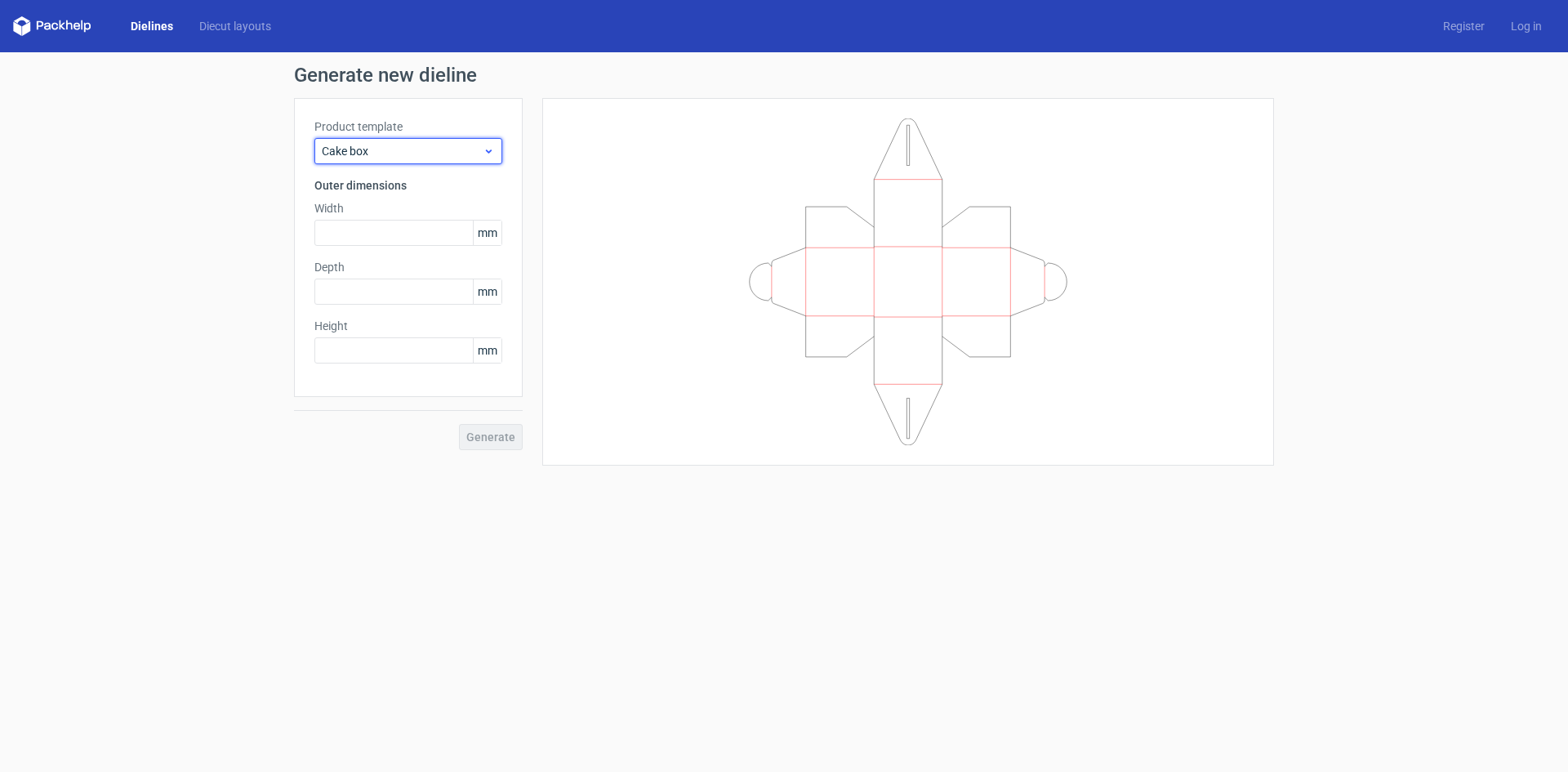
click at [381, 151] on span "Cake box" at bounding box center [403, 151] width 161 height 16
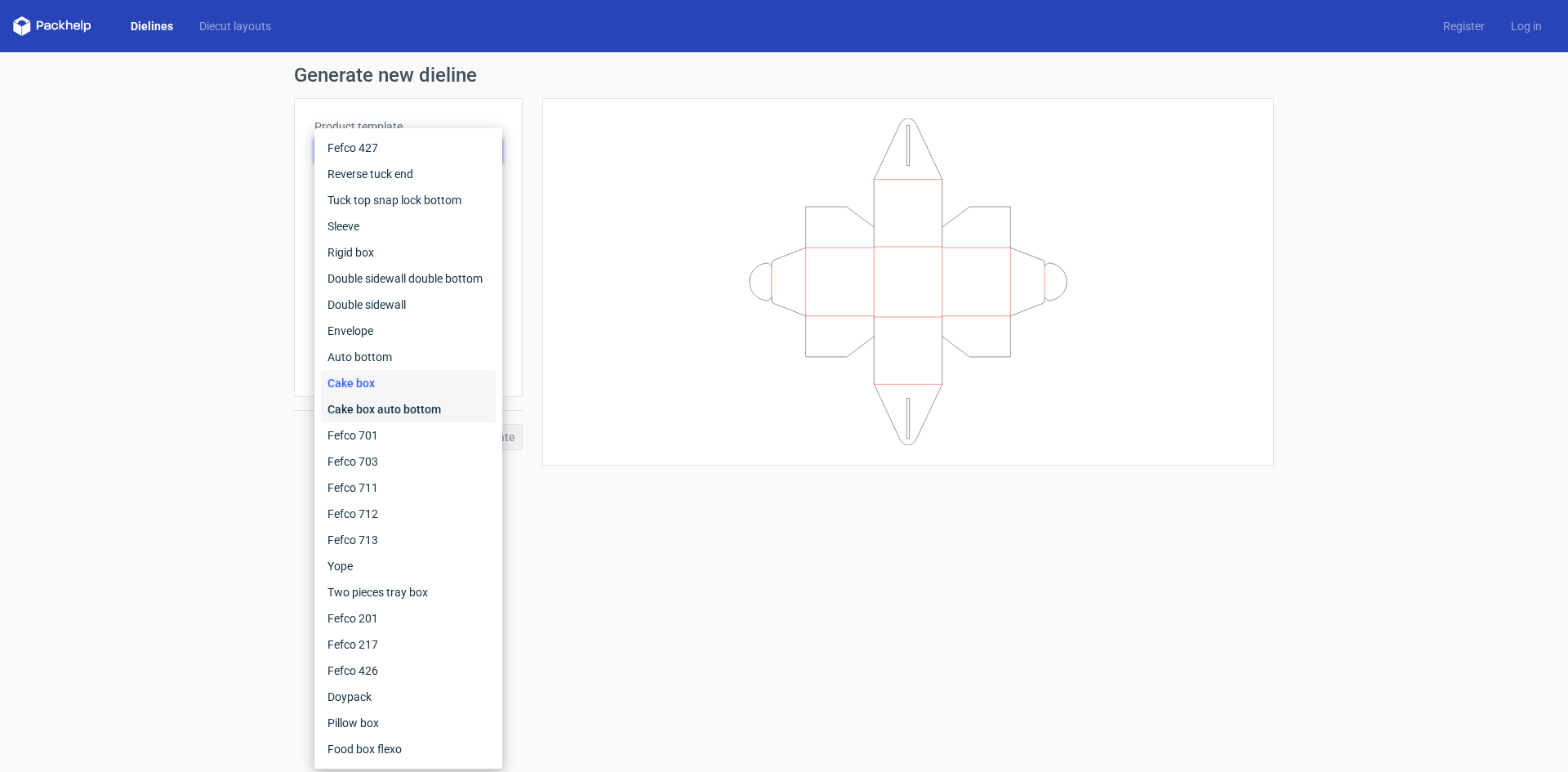
click at [358, 414] on div "Cake box auto bottom" at bounding box center [408, 408] width 175 height 26
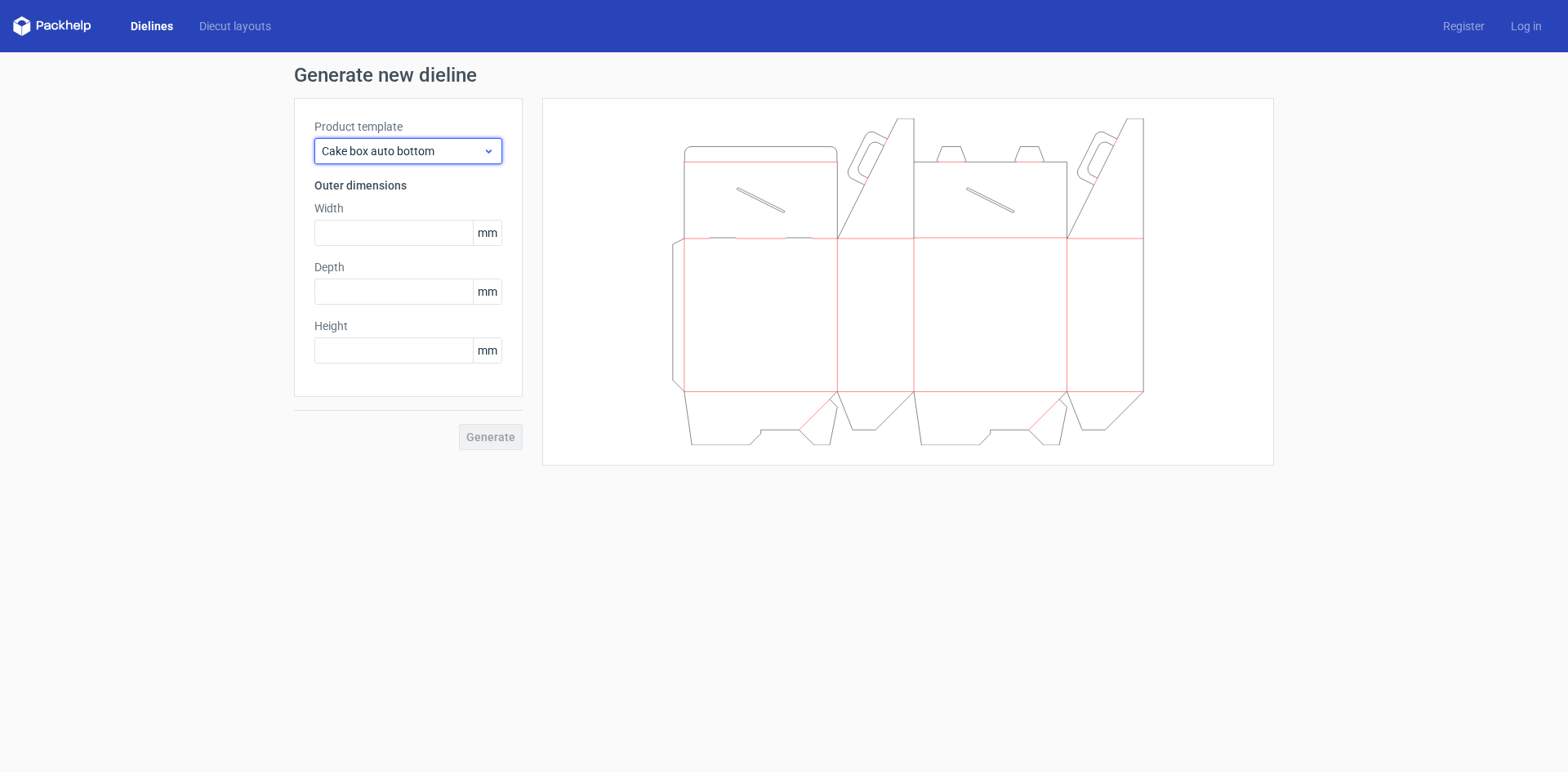
click at [394, 147] on span "Cake box auto bottom" at bounding box center [403, 151] width 161 height 16
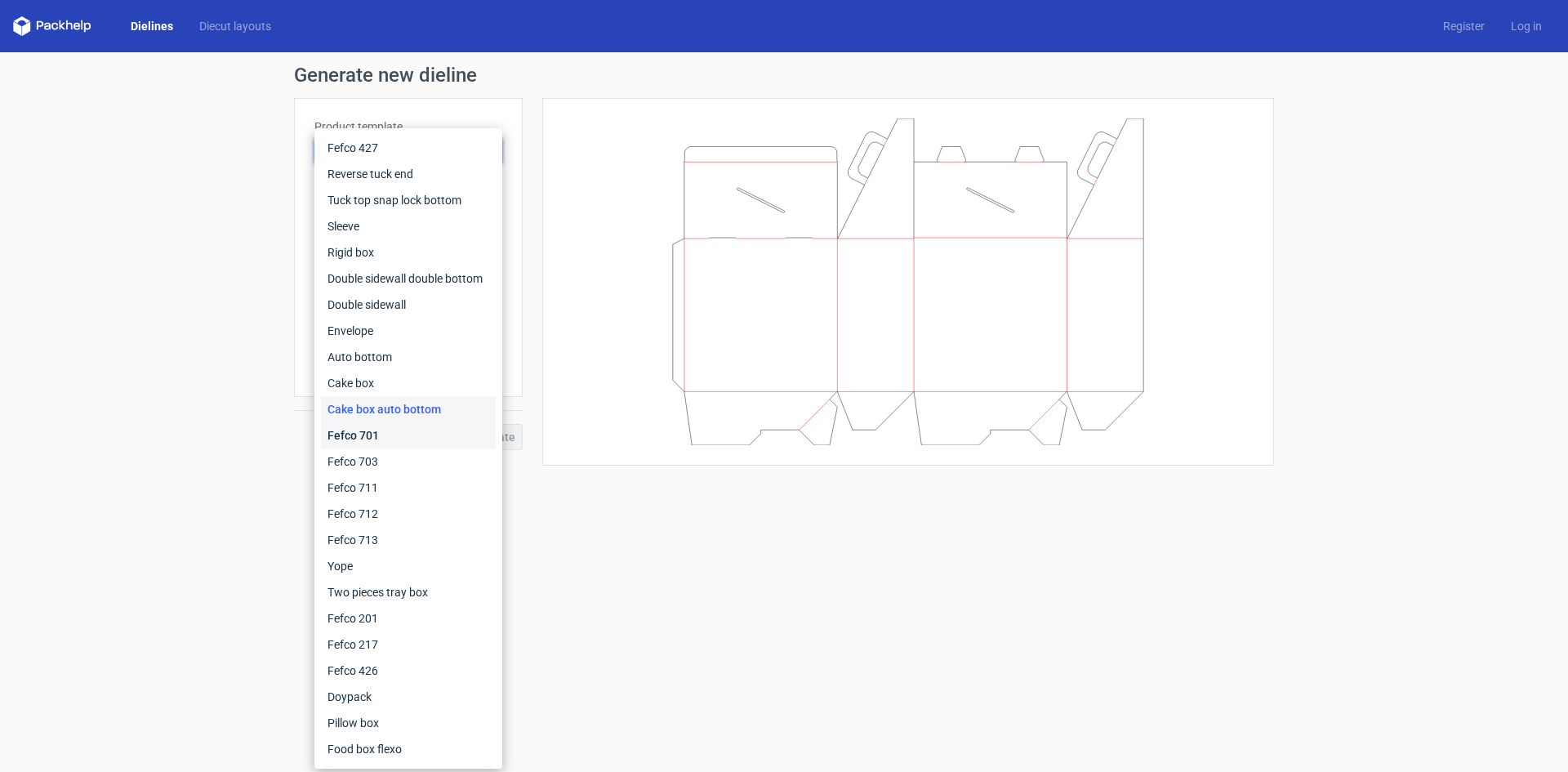
click at [353, 431] on div "Fefco 701" at bounding box center [408, 435] width 175 height 26
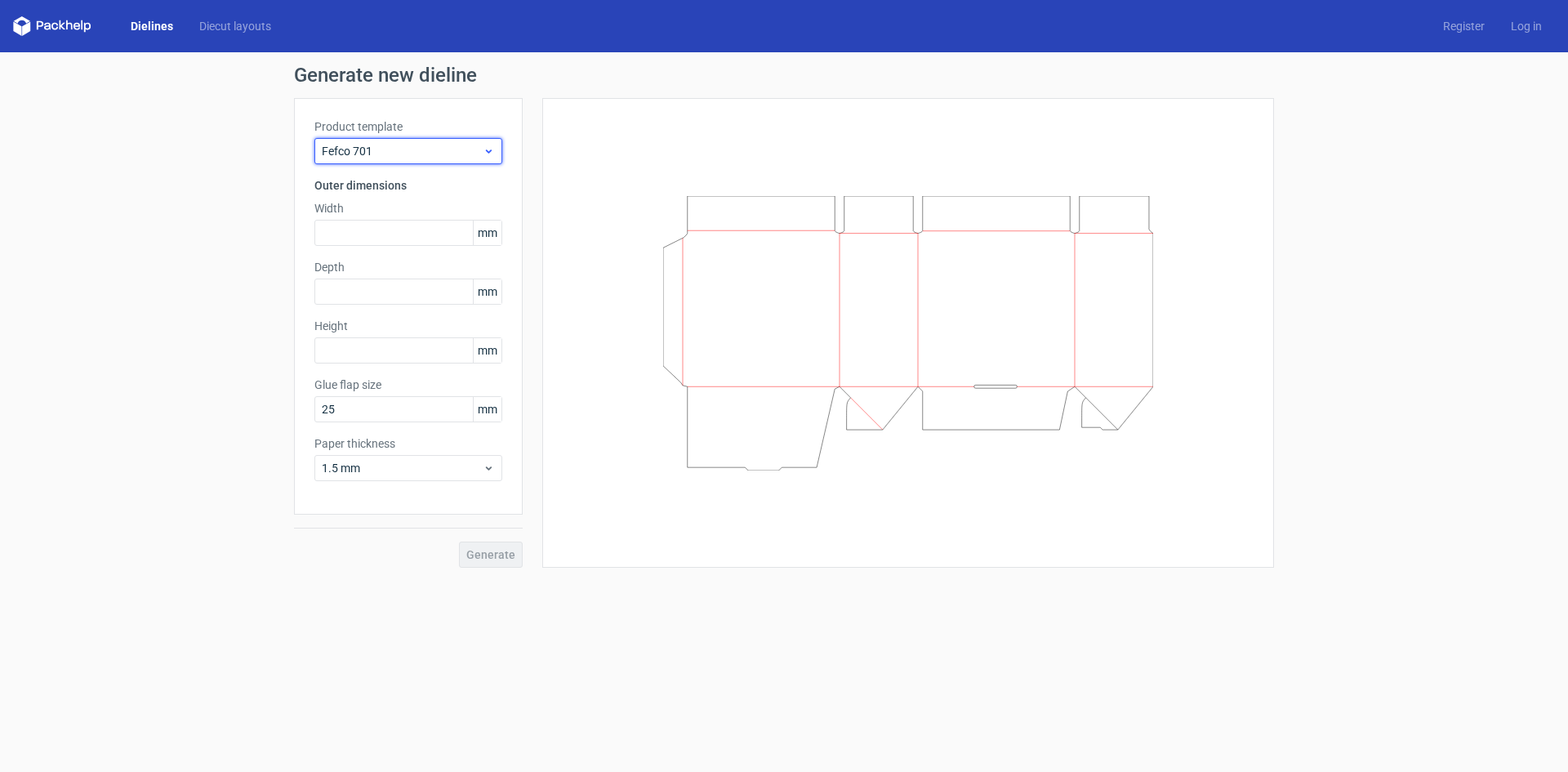
click at [395, 147] on span "Fefco 701" at bounding box center [403, 151] width 161 height 16
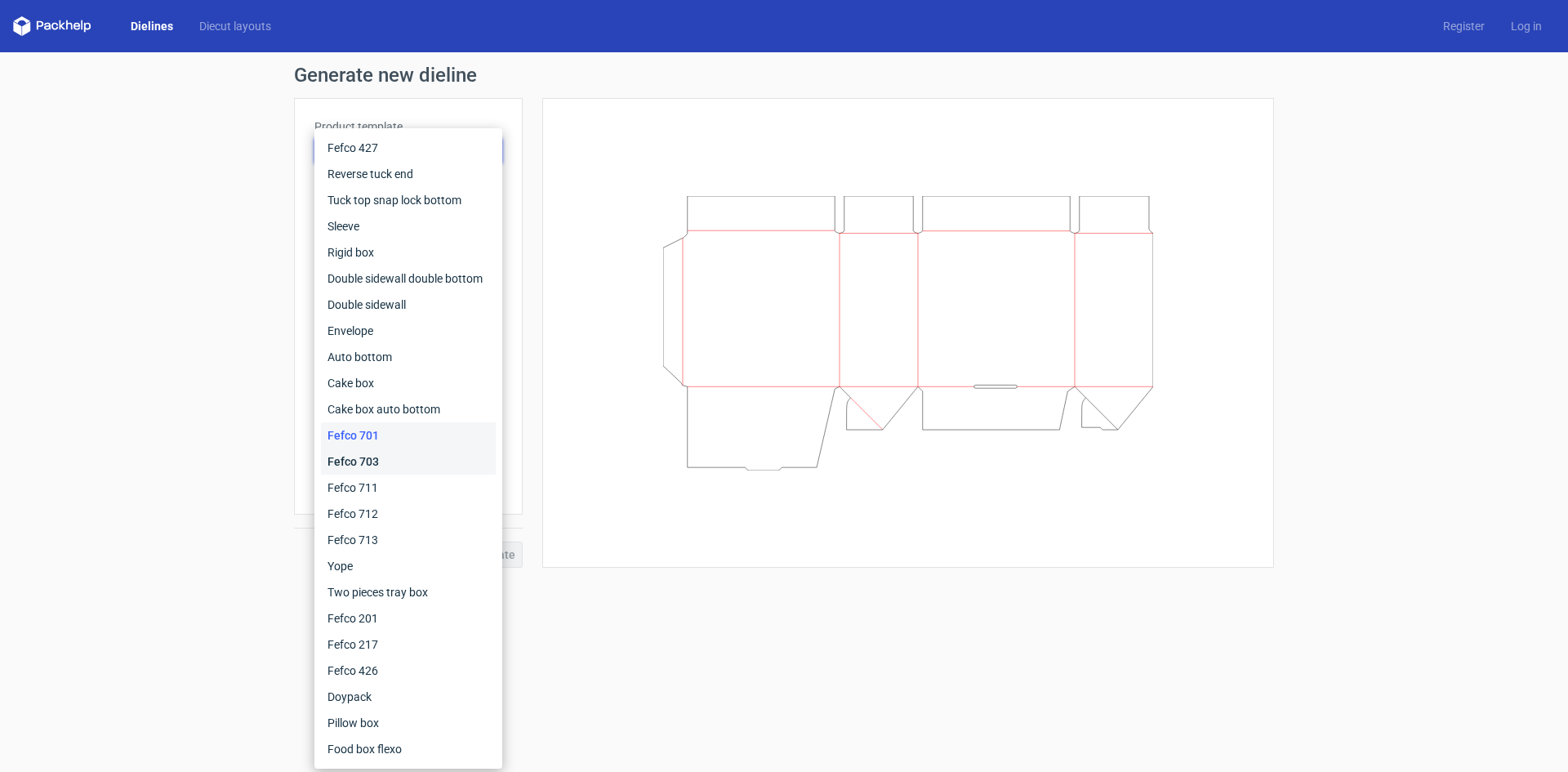
click at [379, 469] on div "Fefco 703" at bounding box center [408, 461] width 175 height 26
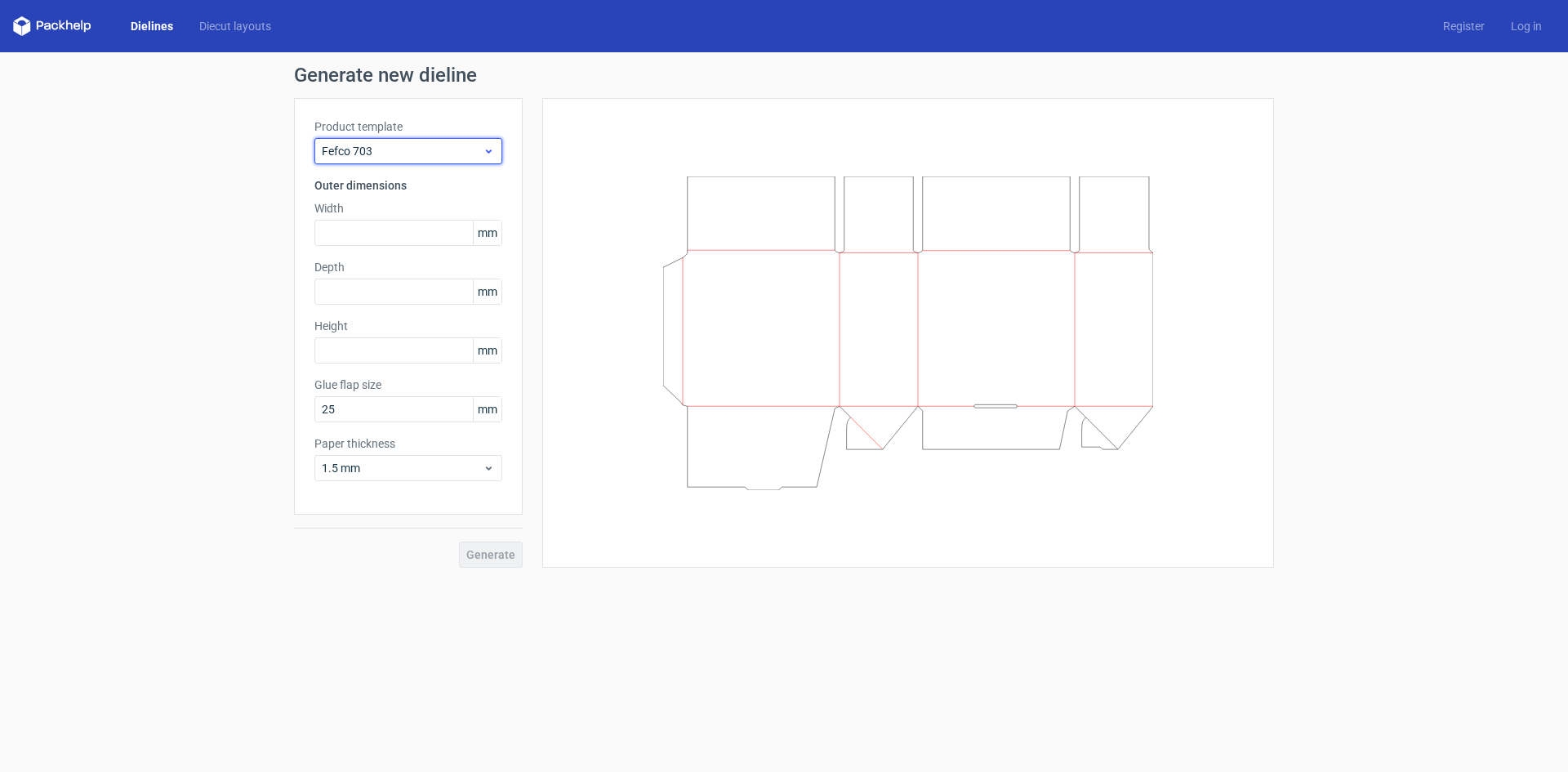
click at [396, 150] on span "Fefco 703" at bounding box center [403, 151] width 161 height 16
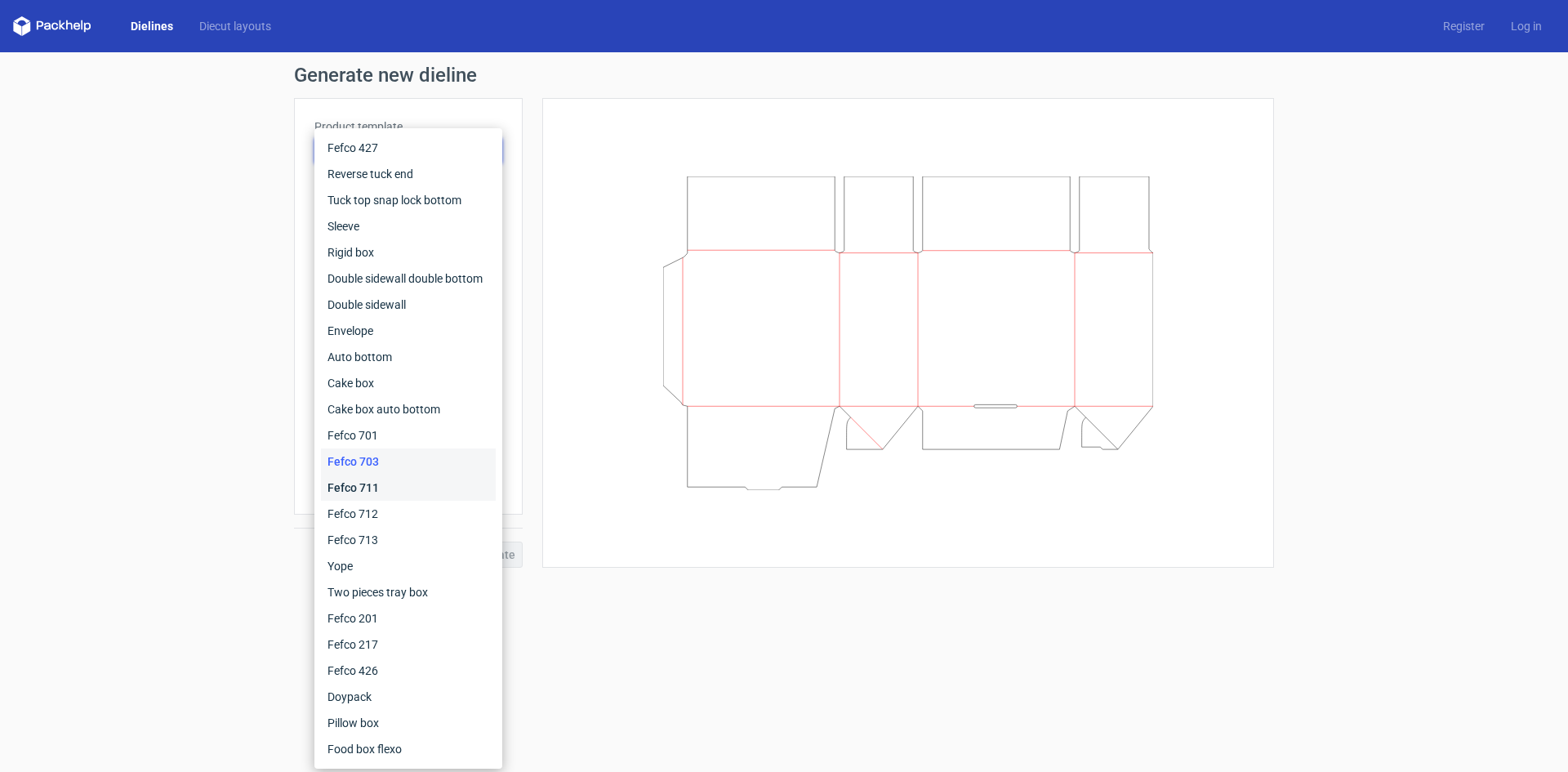
click at [360, 493] on div "Fefco 711" at bounding box center [408, 487] width 175 height 26
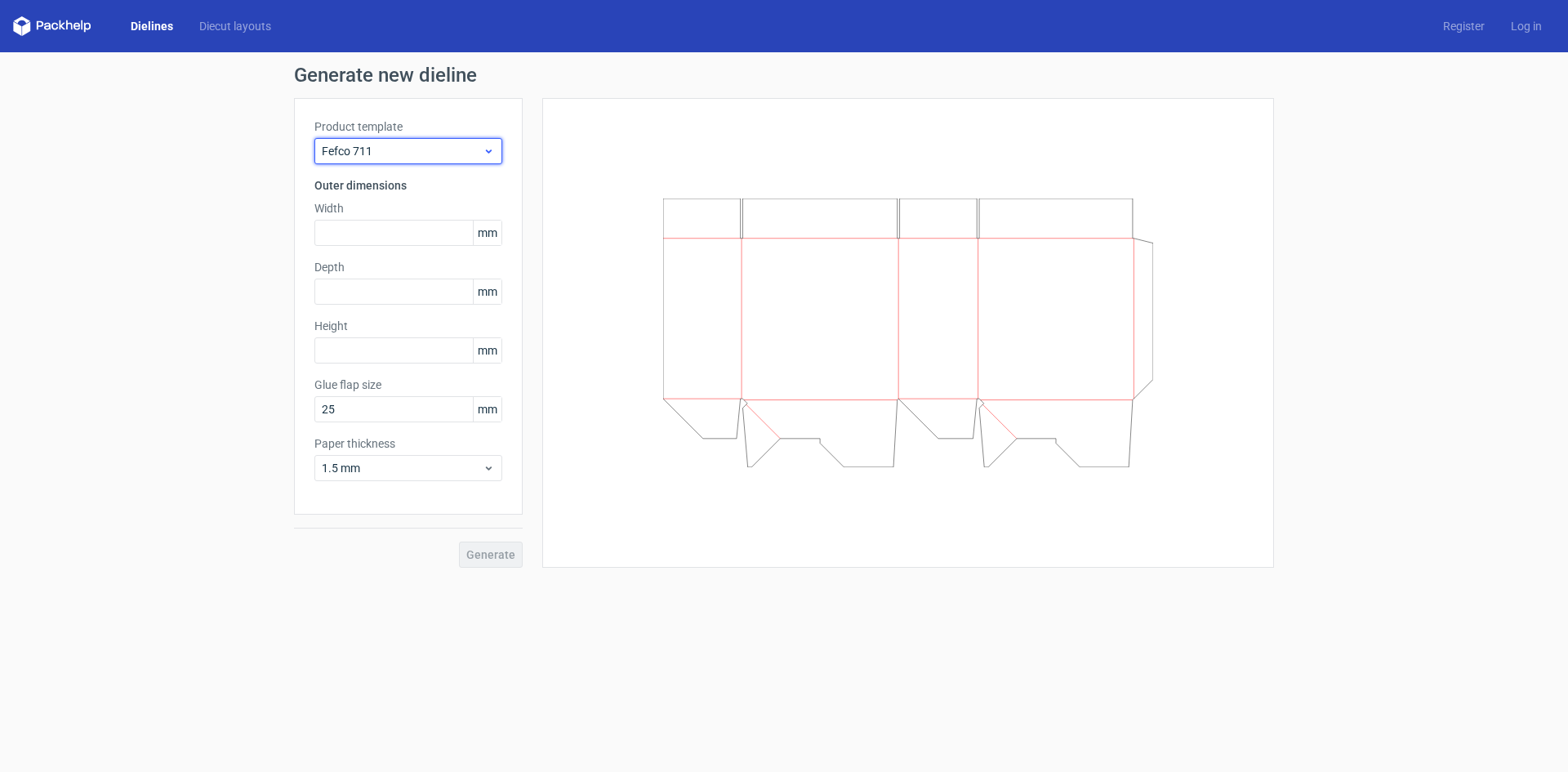
click at [380, 154] on span "Fefco 711" at bounding box center [403, 151] width 161 height 16
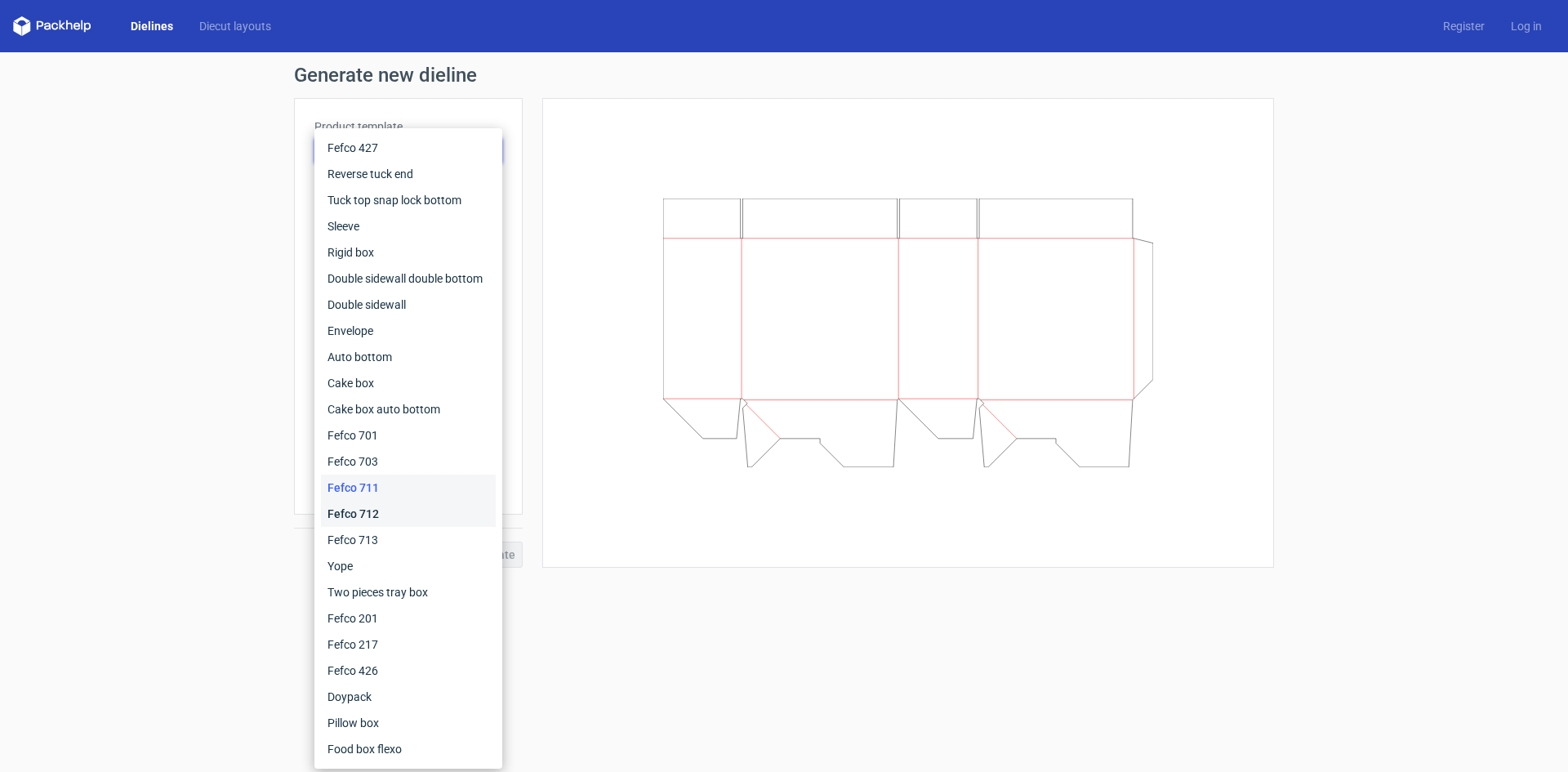
click at [374, 514] on div "Fefco 712" at bounding box center [408, 514] width 175 height 26
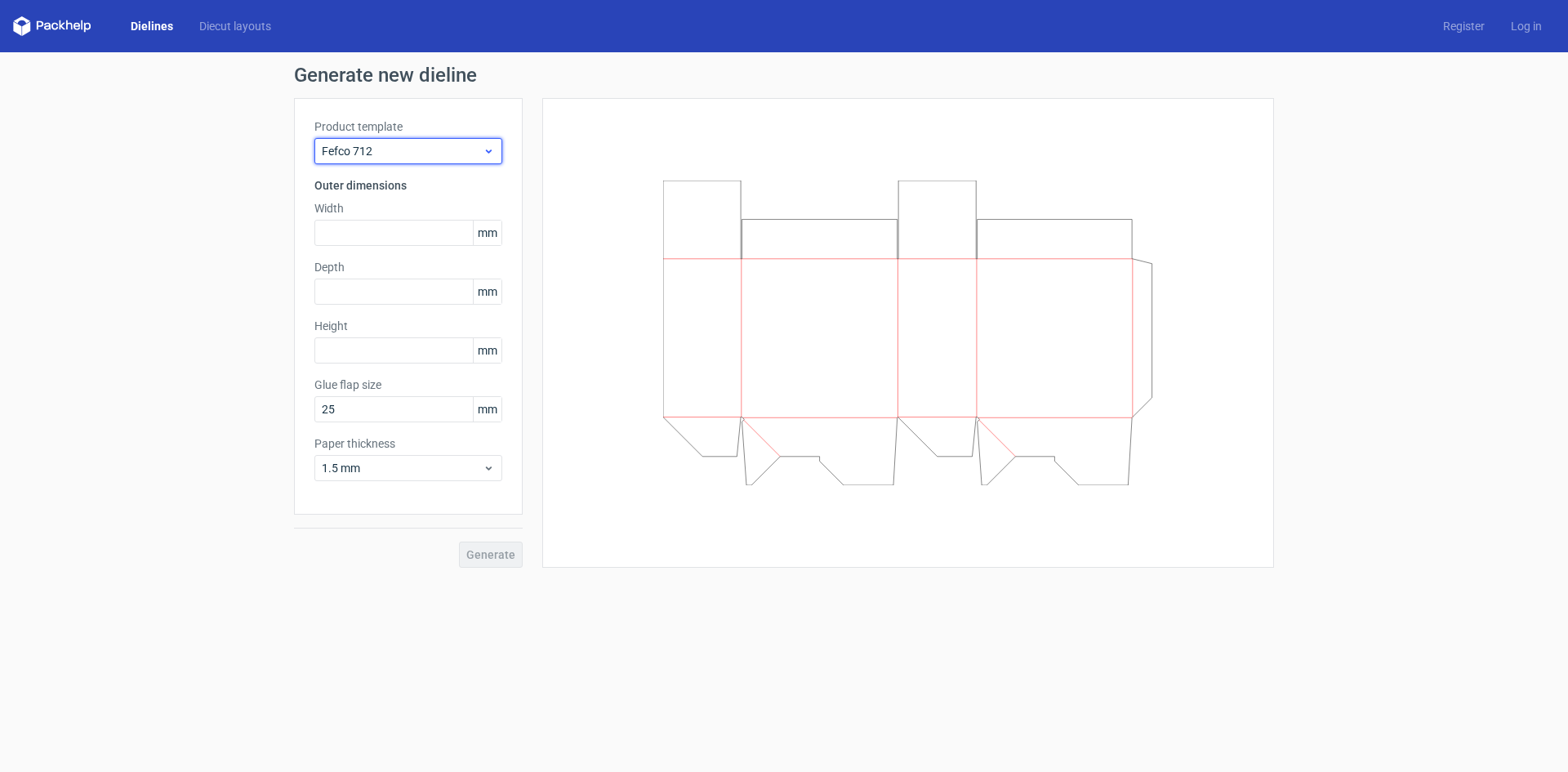
click at [383, 154] on span "Fefco 712" at bounding box center [403, 151] width 161 height 16
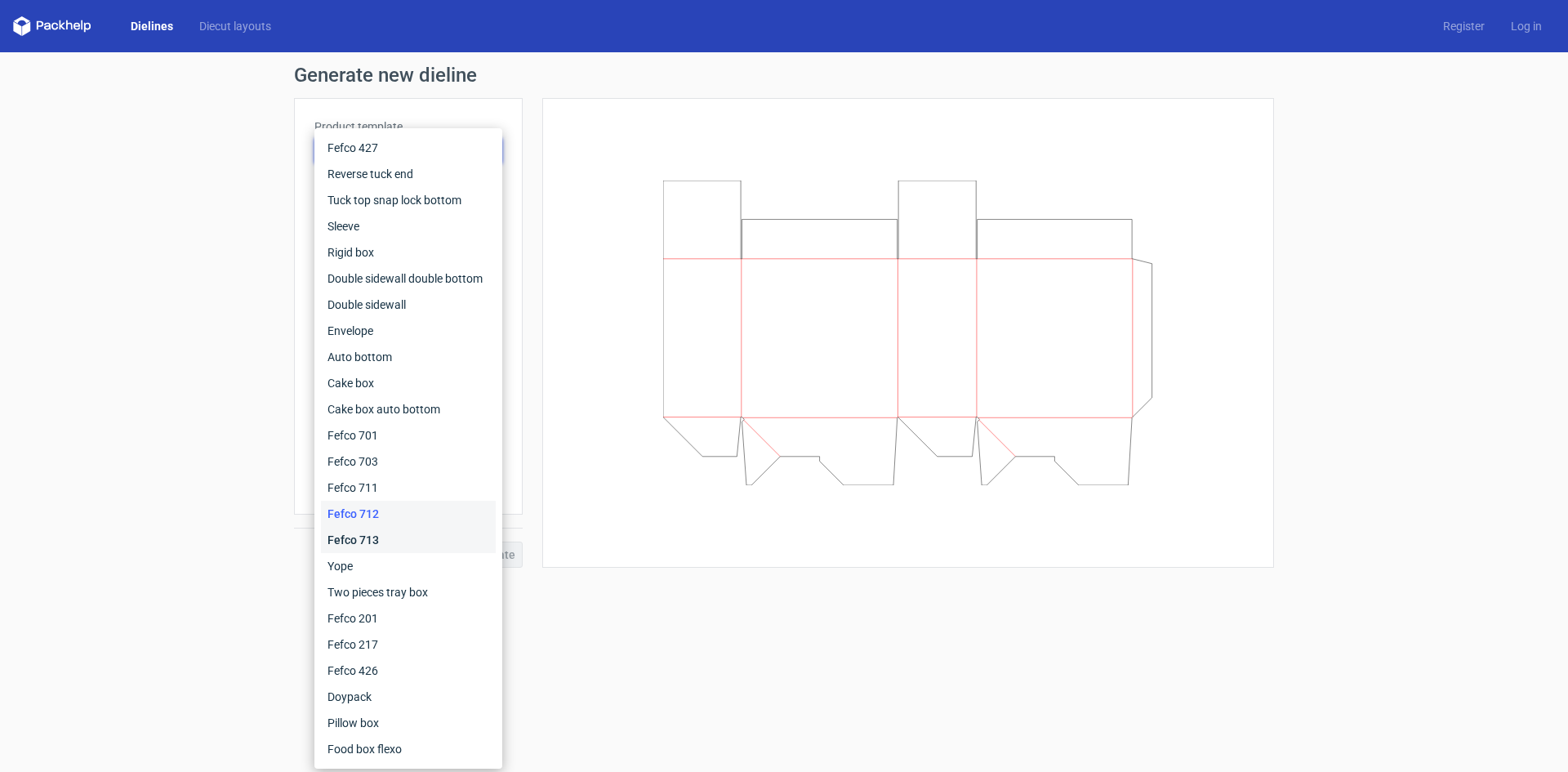
click at [372, 540] on div "Fefco 713" at bounding box center [408, 540] width 175 height 26
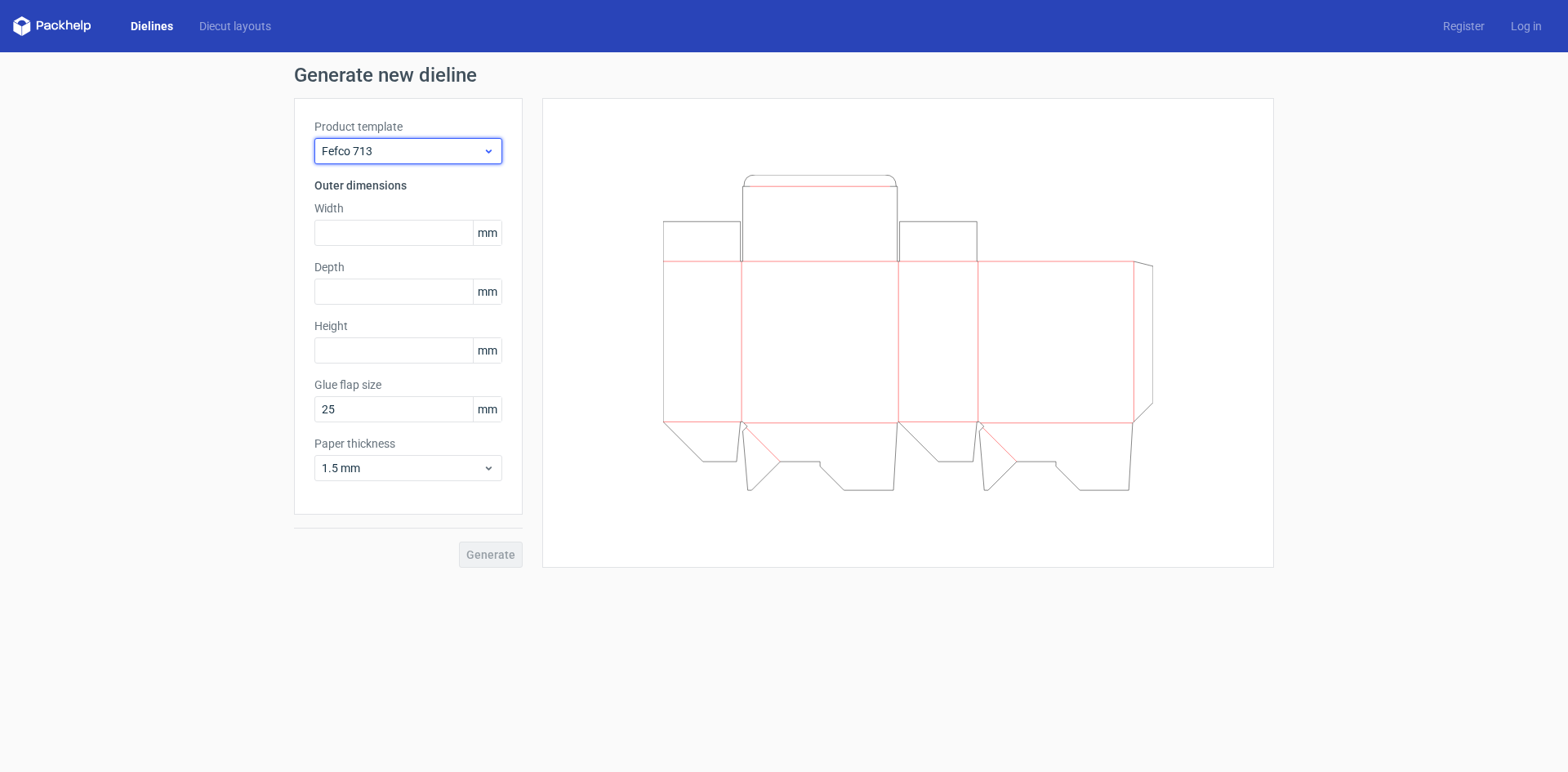
click at [368, 151] on span "Fefco 713" at bounding box center [403, 151] width 161 height 16
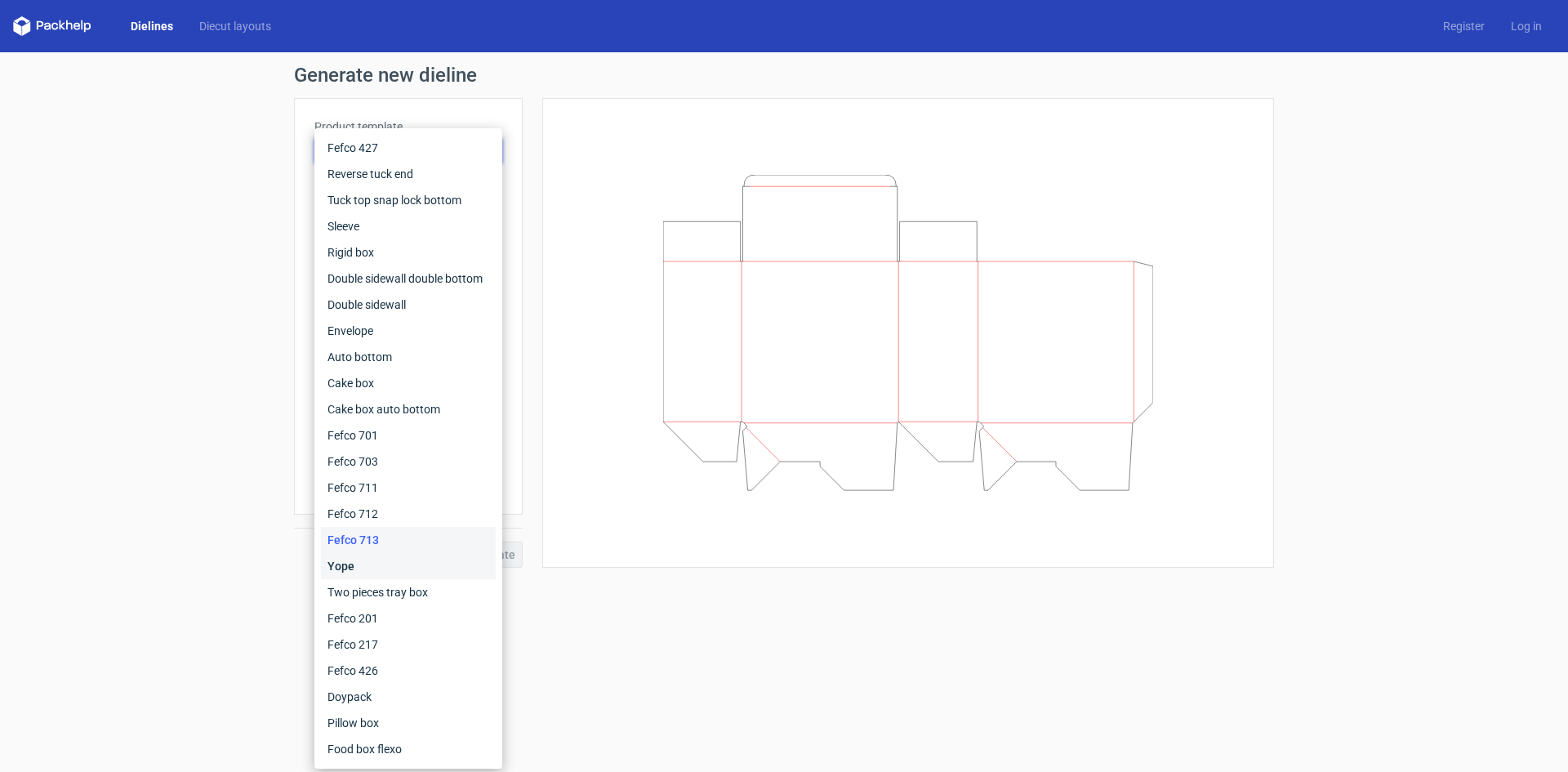
click at [381, 572] on div "Yope" at bounding box center [408, 565] width 175 height 26
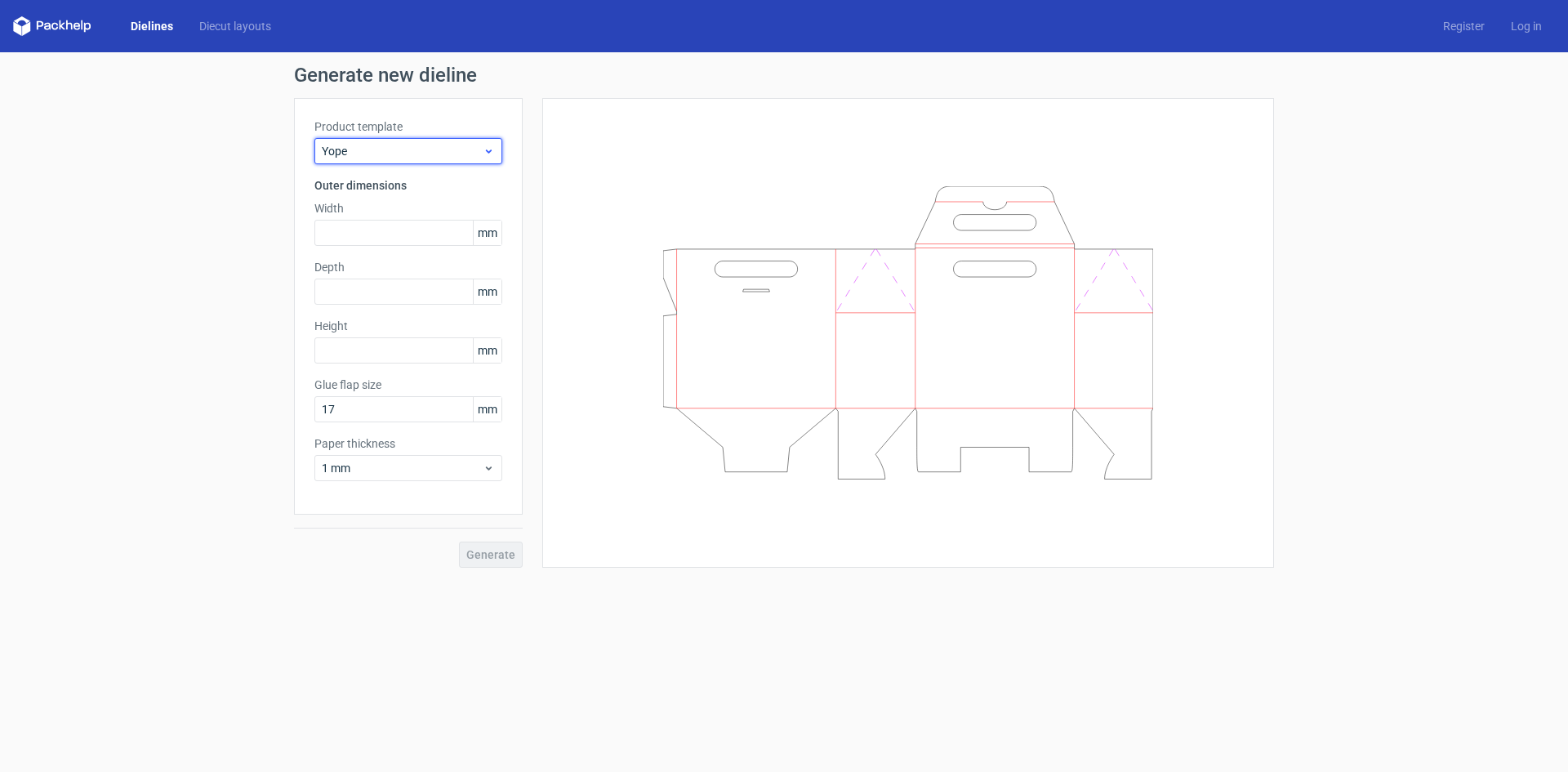
click at [374, 150] on span "Yope" at bounding box center [403, 151] width 161 height 16
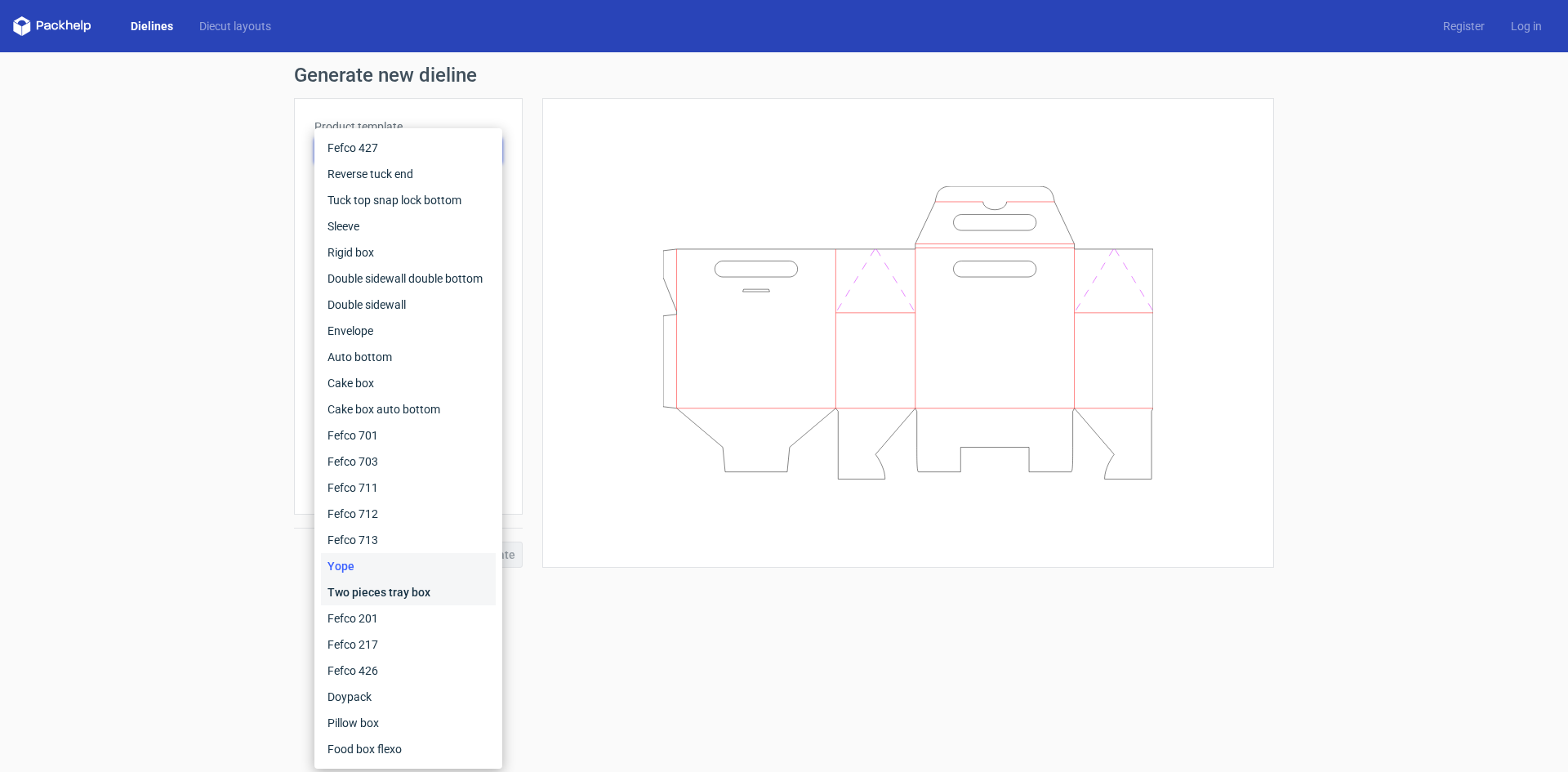
click at [388, 598] on div "Two pieces tray box" at bounding box center [408, 592] width 175 height 26
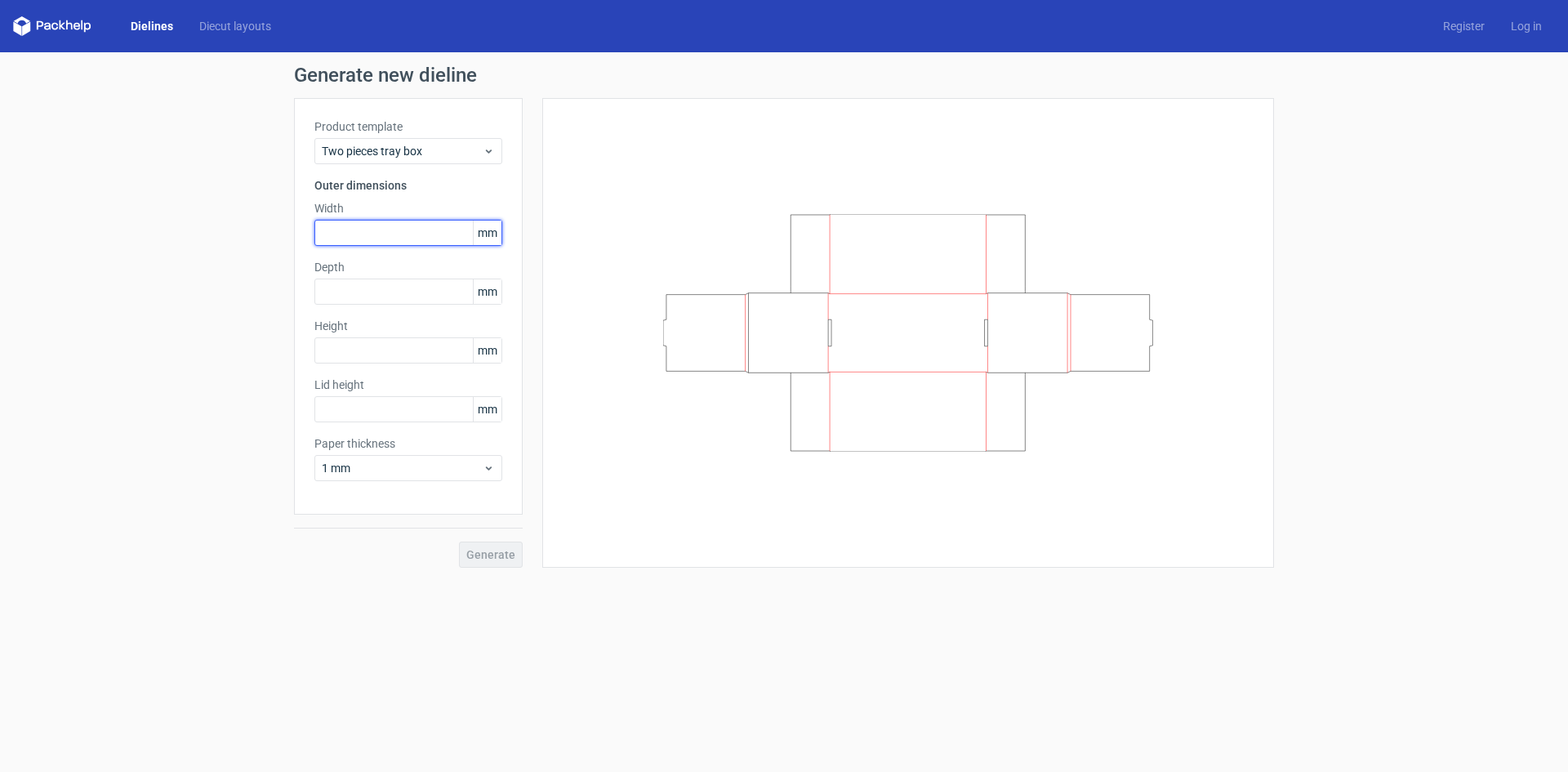
click at [356, 231] on input "text" at bounding box center [408, 232] width 187 height 26
type input "385"
click at [352, 293] on input "text" at bounding box center [408, 291] width 187 height 26
type input "585"
click at [381, 356] on div "Height mm" at bounding box center [408, 341] width 187 height 46
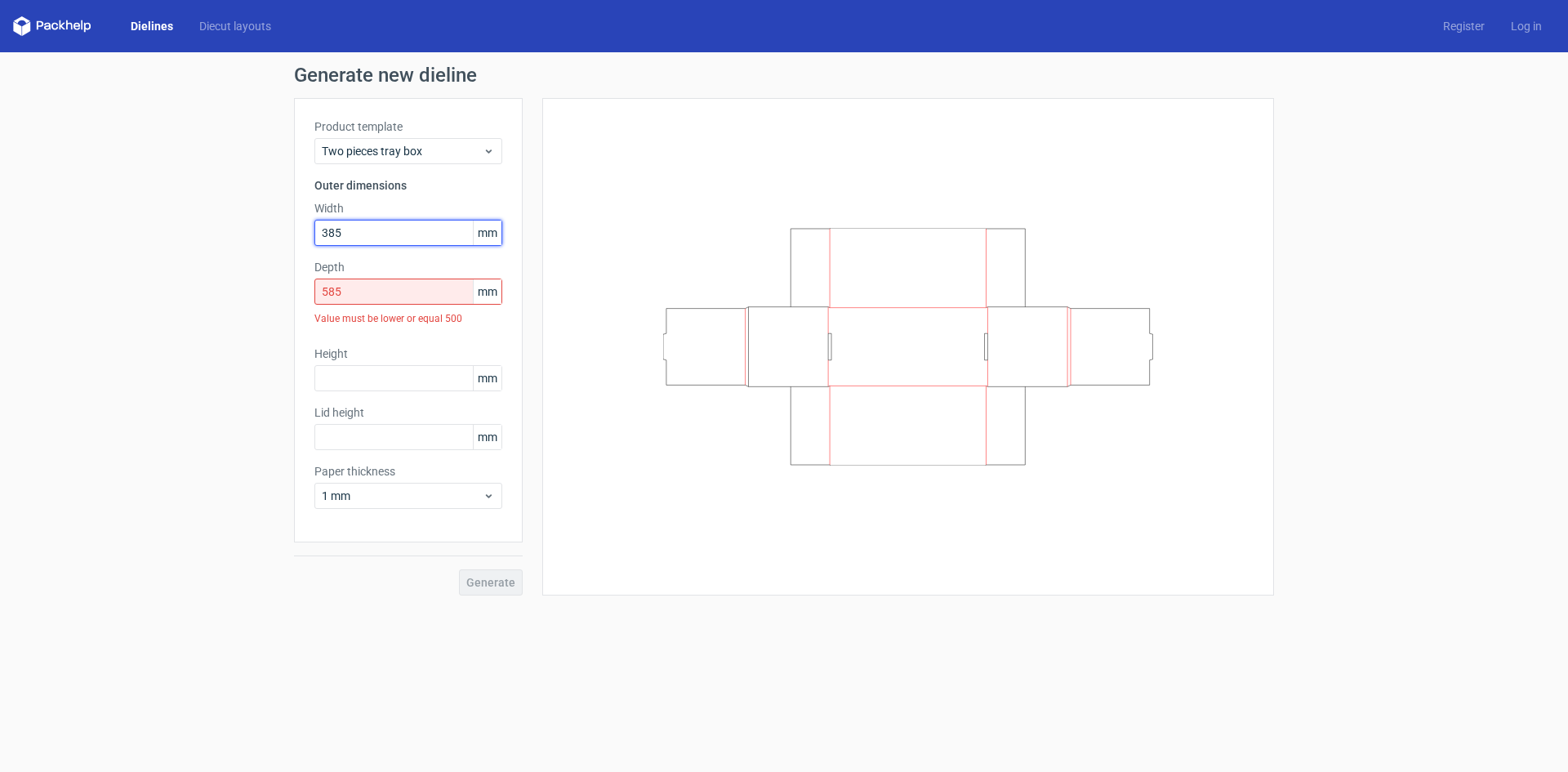
drag, startPoint x: 385, startPoint y: 238, endPoint x: 305, endPoint y: 232, distance: 80.2
click at [305, 232] on div "Product template Two pieces tray box Outer dimensions Width 385 mm Depth 585 mm…" at bounding box center [408, 320] width 229 height 445
click at [369, 298] on div "Depth 585 mm Value must be lower or equal 500" at bounding box center [408, 296] width 187 height 74
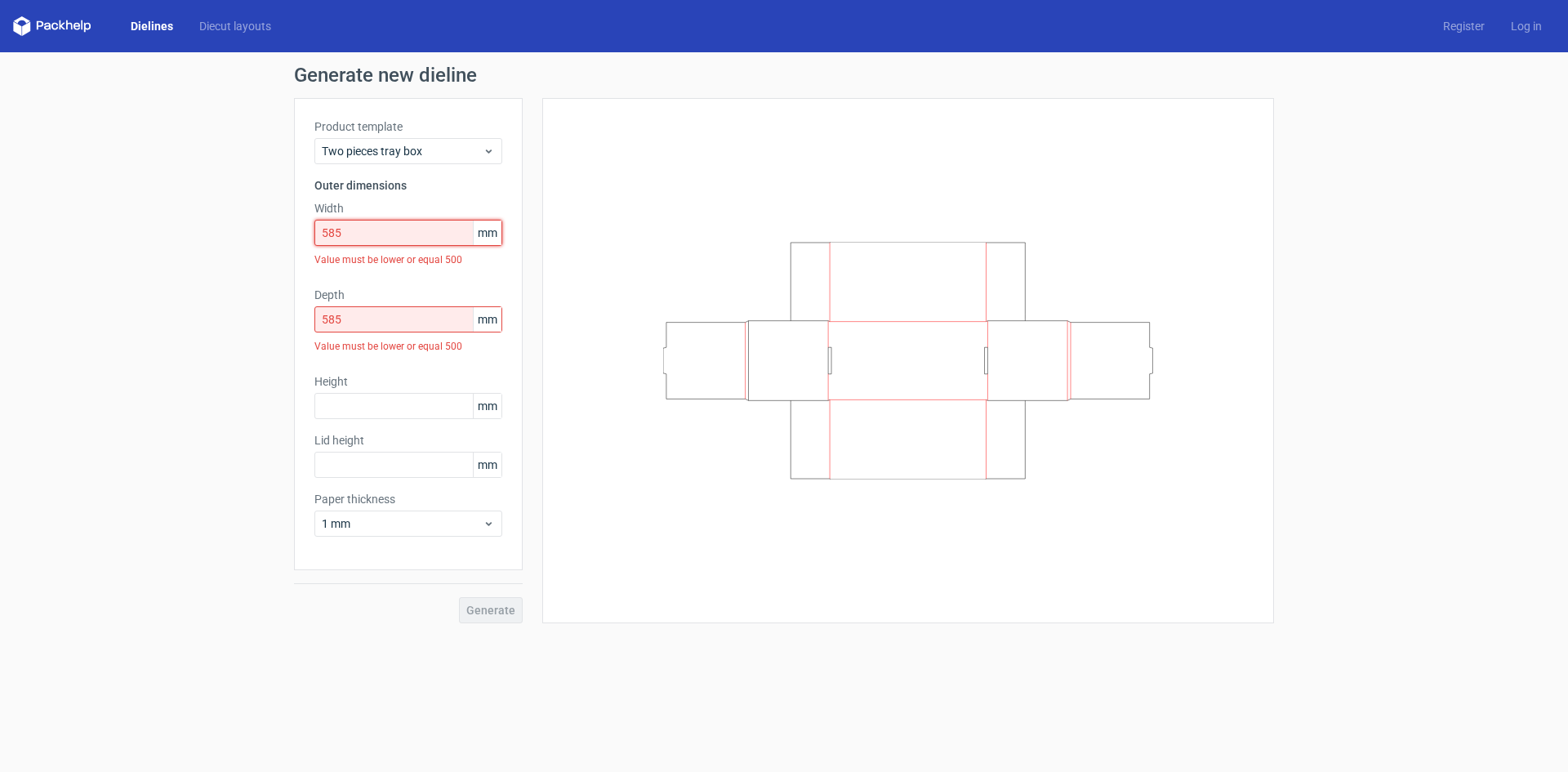
drag, startPoint x: 360, startPoint y: 232, endPoint x: 298, endPoint y: 237, distance: 62.2
click at [298, 237] on div "Product template Two pieces tray box Outer dimensions Width 585 mm Value must b…" at bounding box center [408, 335] width 229 height 473
type input "2"
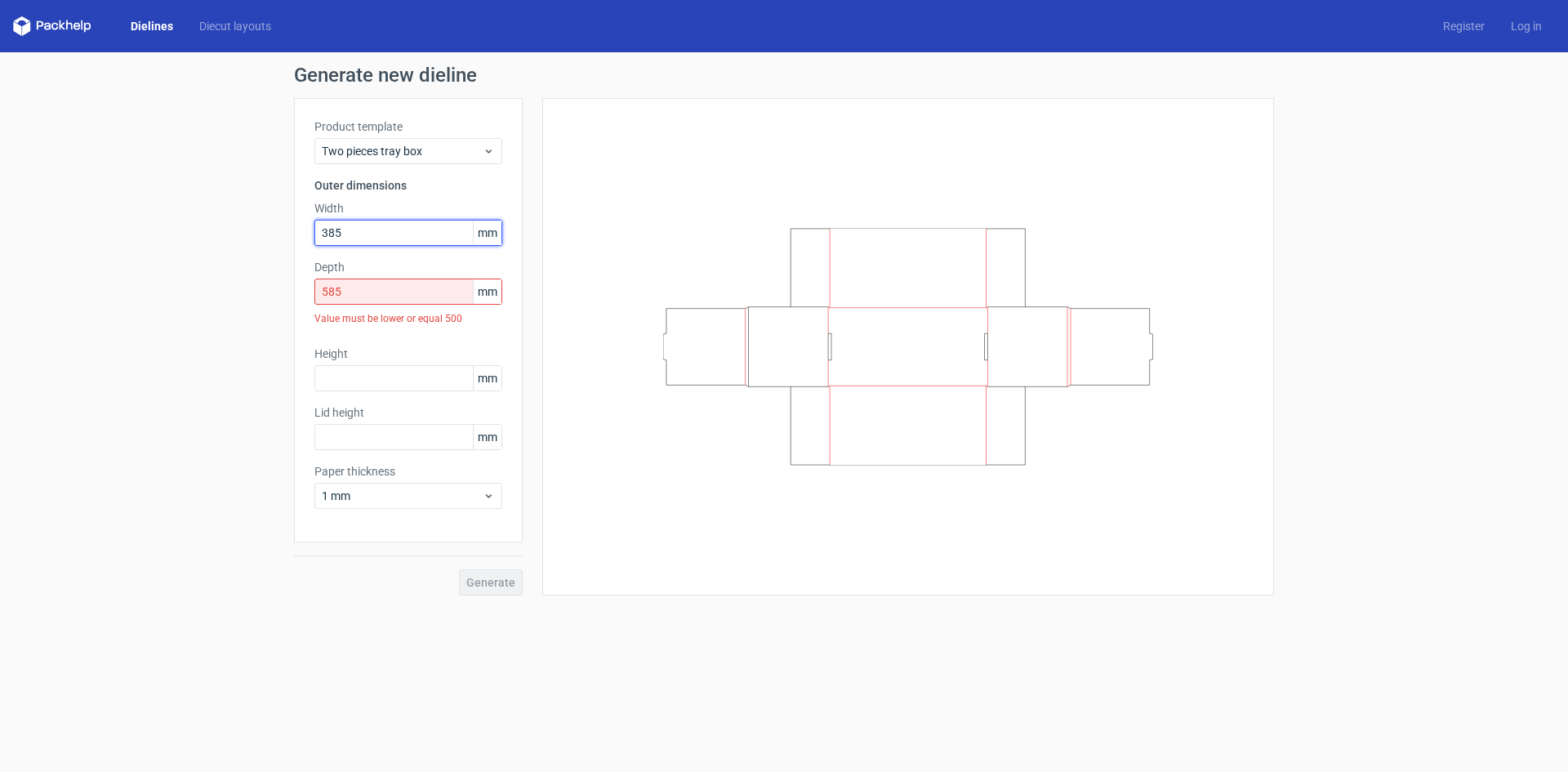
type input "385"
click at [356, 293] on input "585" at bounding box center [408, 291] width 187 height 26
drag, startPoint x: 356, startPoint y: 293, endPoint x: 280, endPoint y: 288, distance: 76.2
click at [280, 288] on div "Generate new dieline Product template Two pieces tray box Outer dimensions Widt…" at bounding box center [784, 331] width 1568 height 557
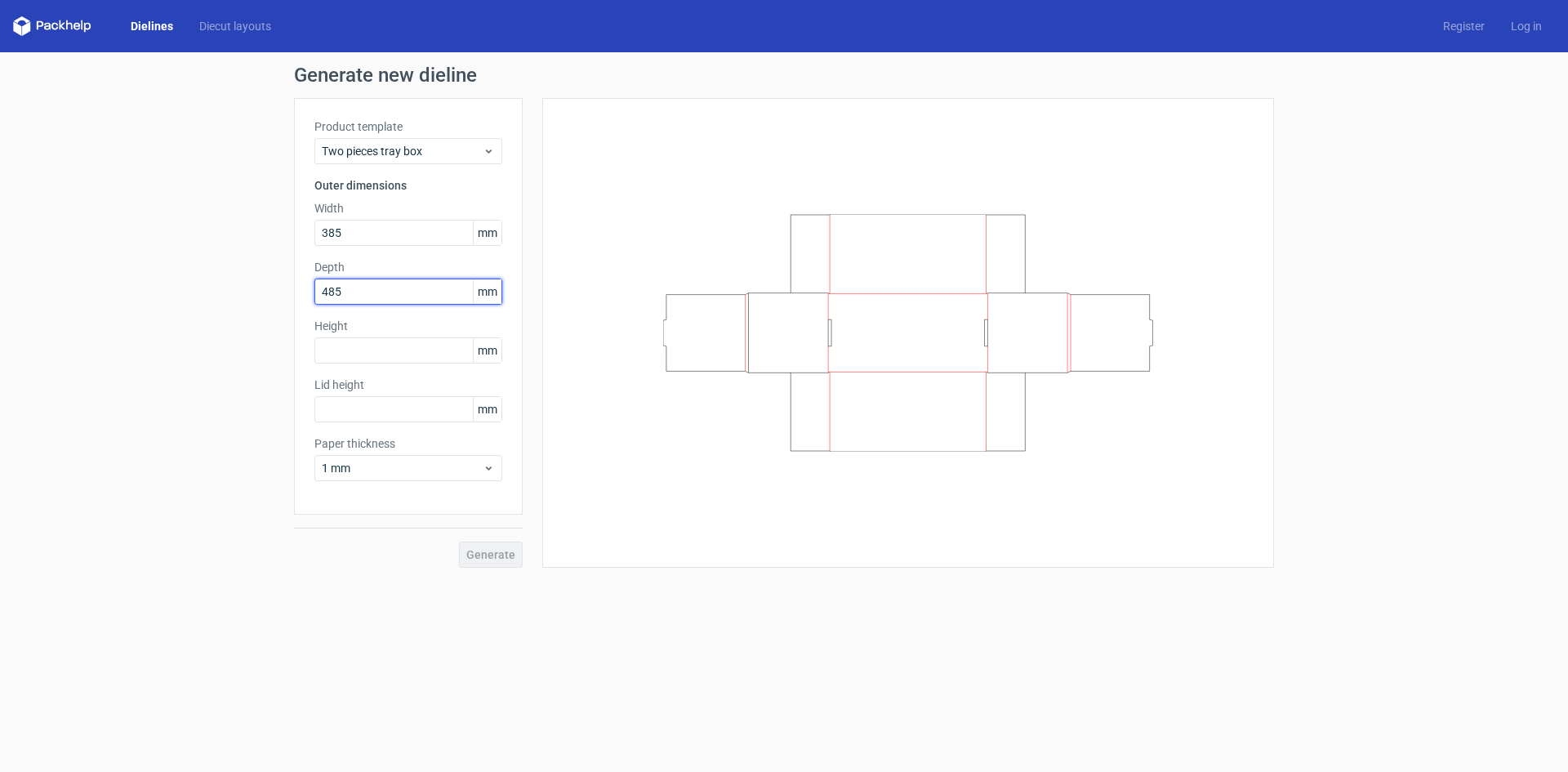
type input "485"
click at [341, 353] on input "text" at bounding box center [408, 350] width 187 height 26
type input "30"
click at [343, 408] on input "text" at bounding box center [408, 408] width 187 height 26
type input "30"
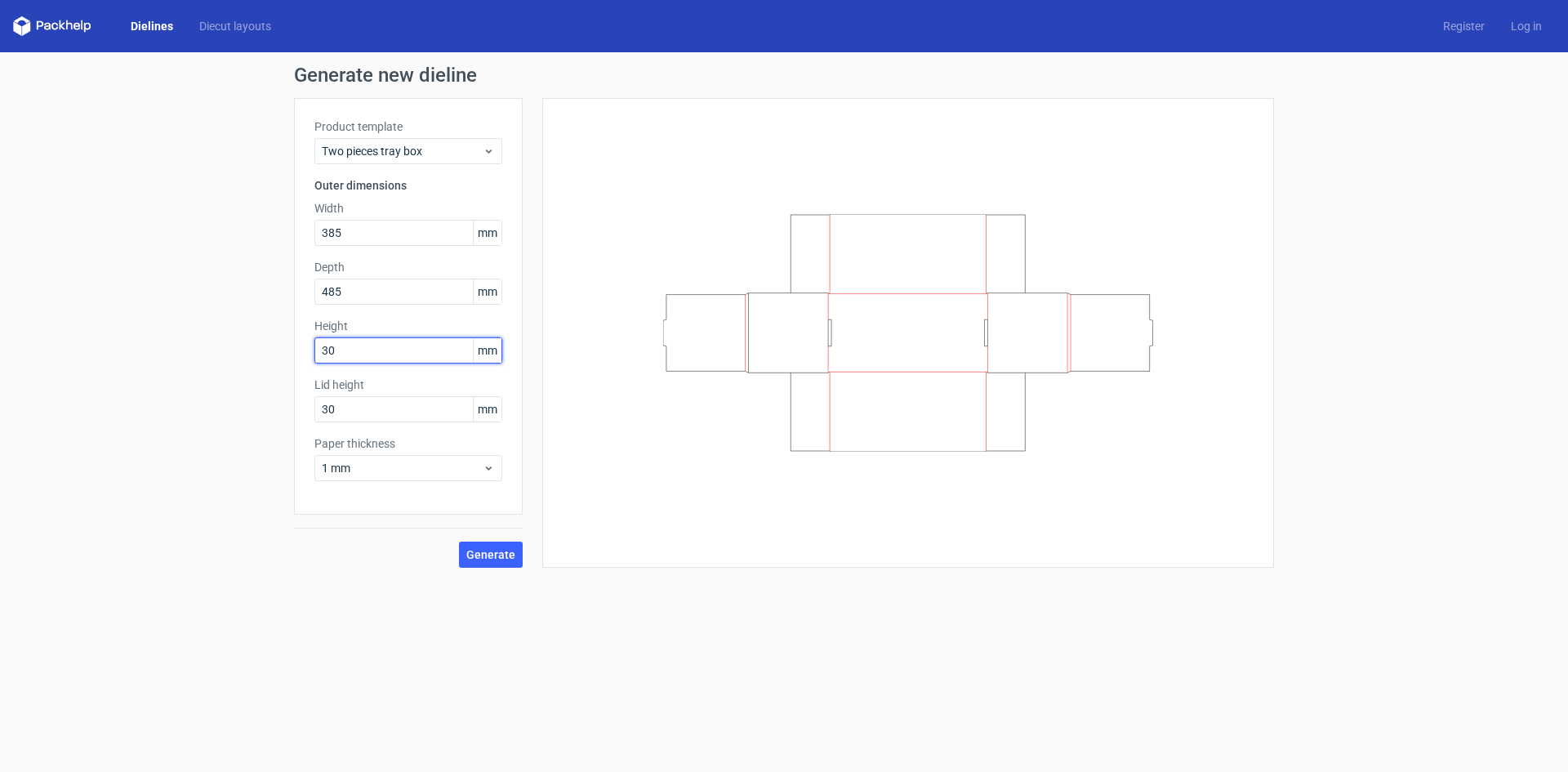
click at [370, 352] on input "30" at bounding box center [408, 350] width 187 height 26
click at [344, 465] on span "1 mm" at bounding box center [403, 468] width 161 height 16
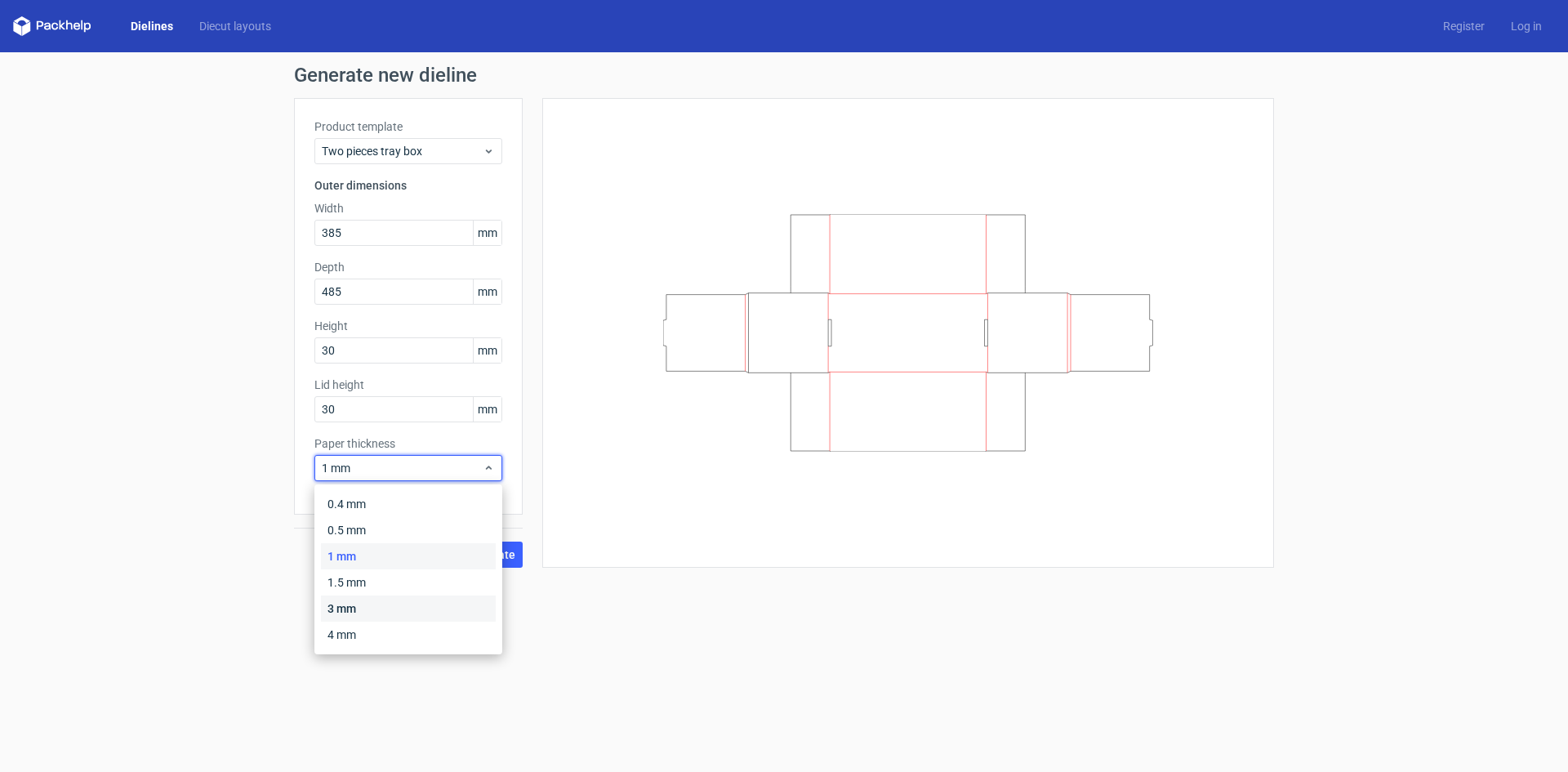
click at [368, 611] on div "3 mm" at bounding box center [408, 608] width 175 height 26
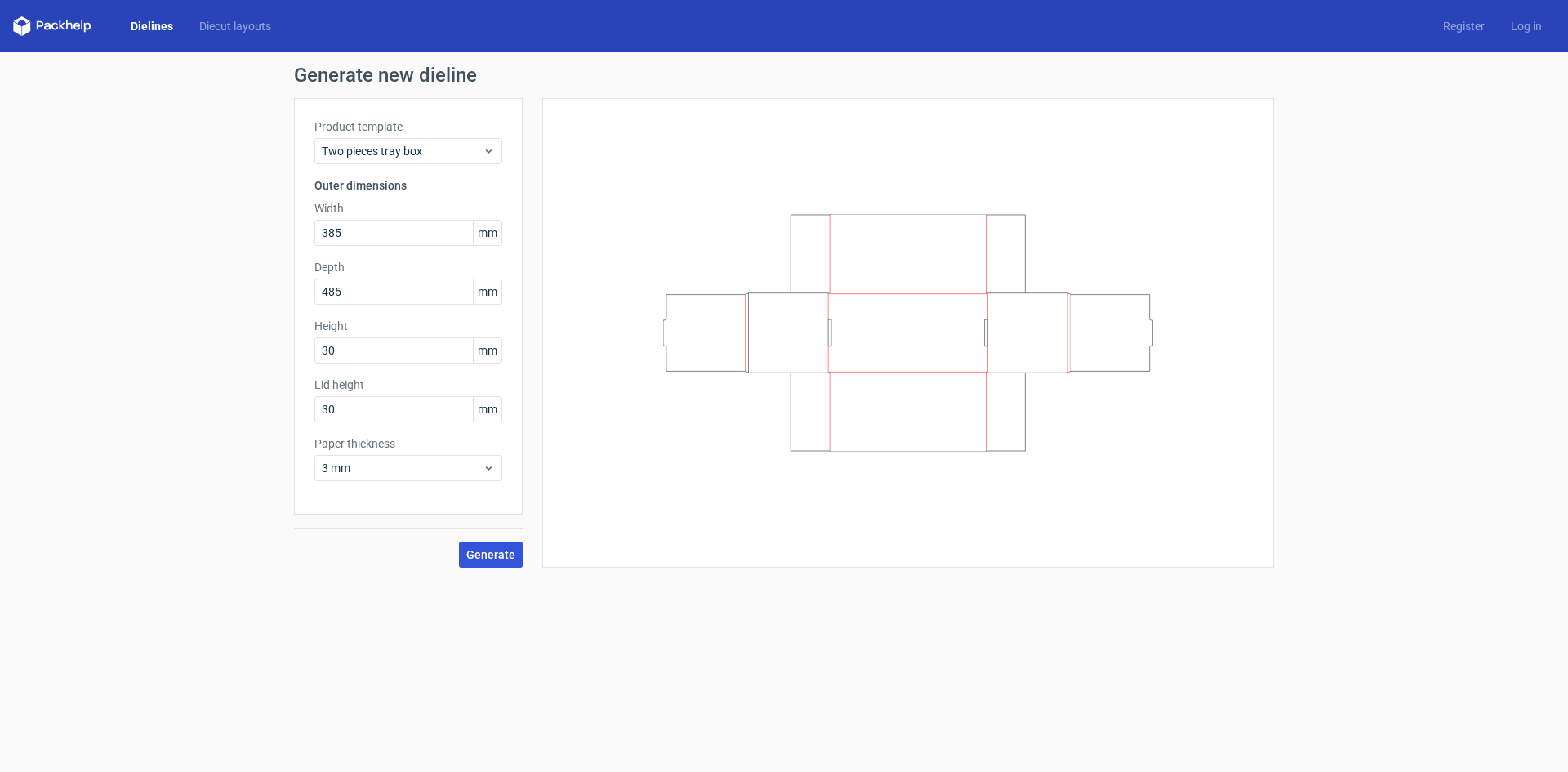
click at [482, 553] on span "Generate" at bounding box center [490, 555] width 49 height 11
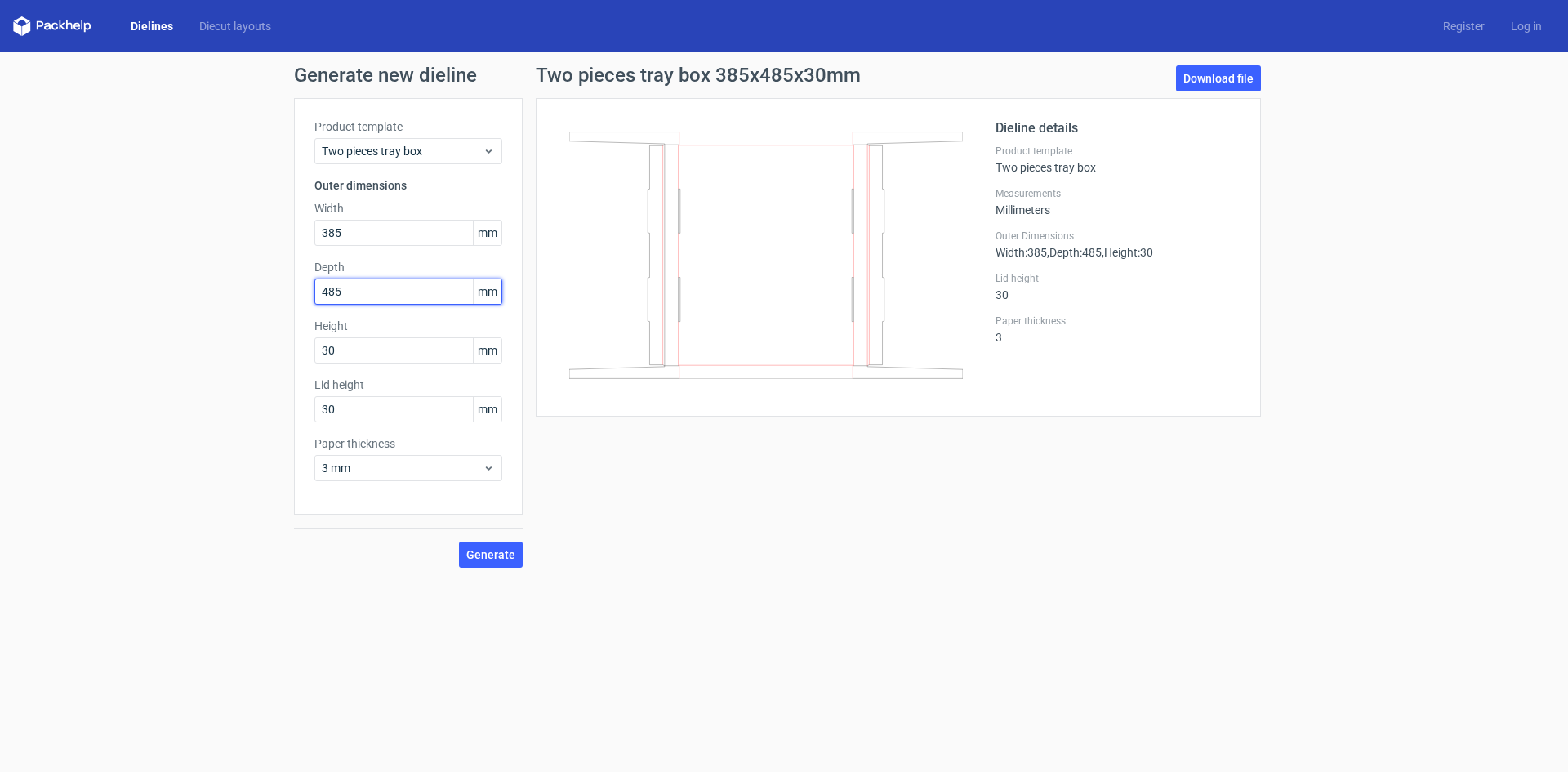
drag, startPoint x: 345, startPoint y: 292, endPoint x: 280, endPoint y: 280, distance: 66.1
click at [280, 280] on div "Generate new dieline Product template Two pieces tray box Outer dimensions Widt…" at bounding box center [784, 317] width 1568 height 529
type input "385"
click at [485, 560] on span "Generate" at bounding box center [490, 555] width 49 height 11
click at [1235, 83] on link "Download file" at bounding box center [1218, 77] width 85 height 26
